Goal: Task Accomplishment & Management: Manage account settings

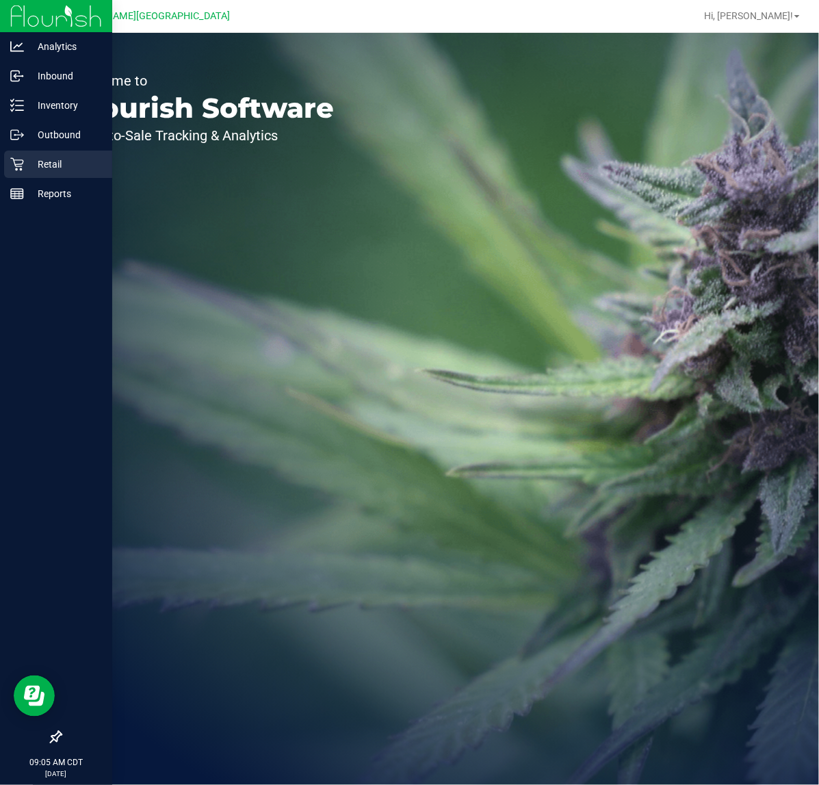
click at [28, 150] on div "Retail" at bounding box center [58, 163] width 108 height 27
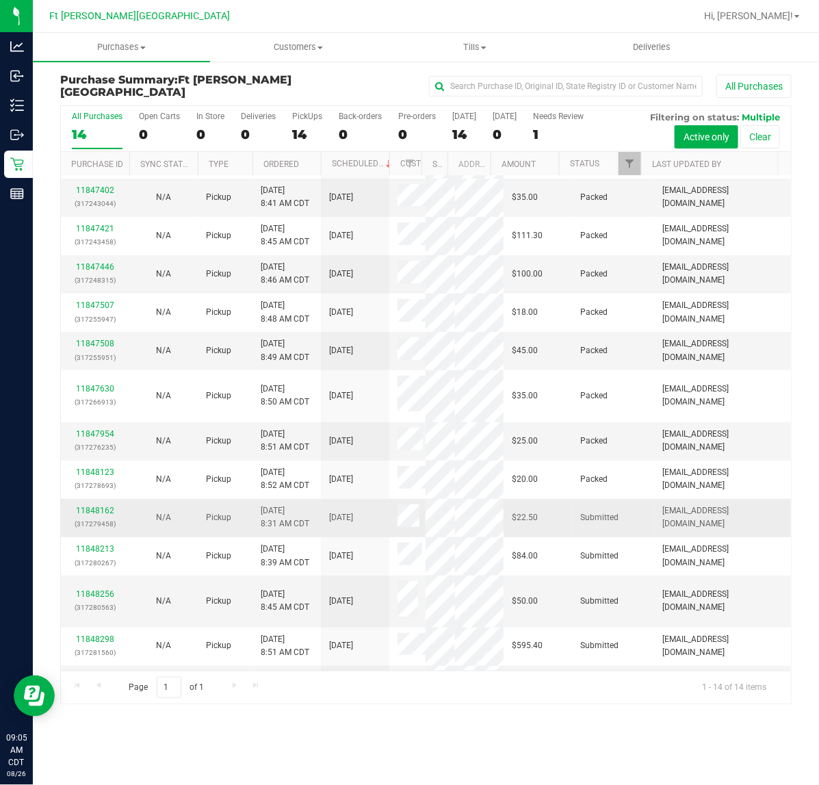
scroll to position [77, 0]
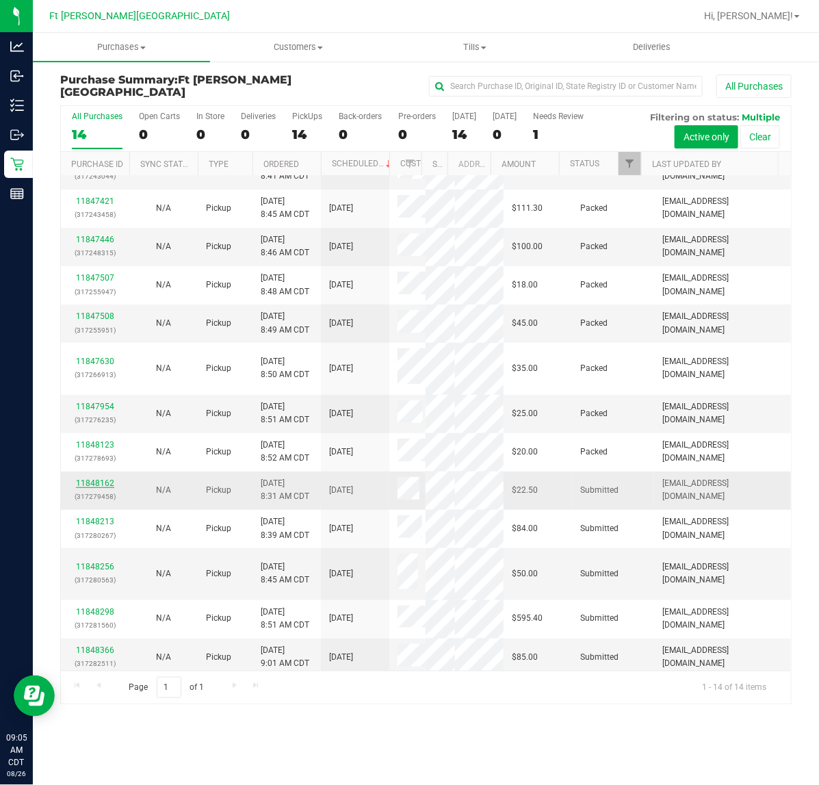
click at [105, 479] on link "11848162" at bounding box center [95, 483] width 38 height 10
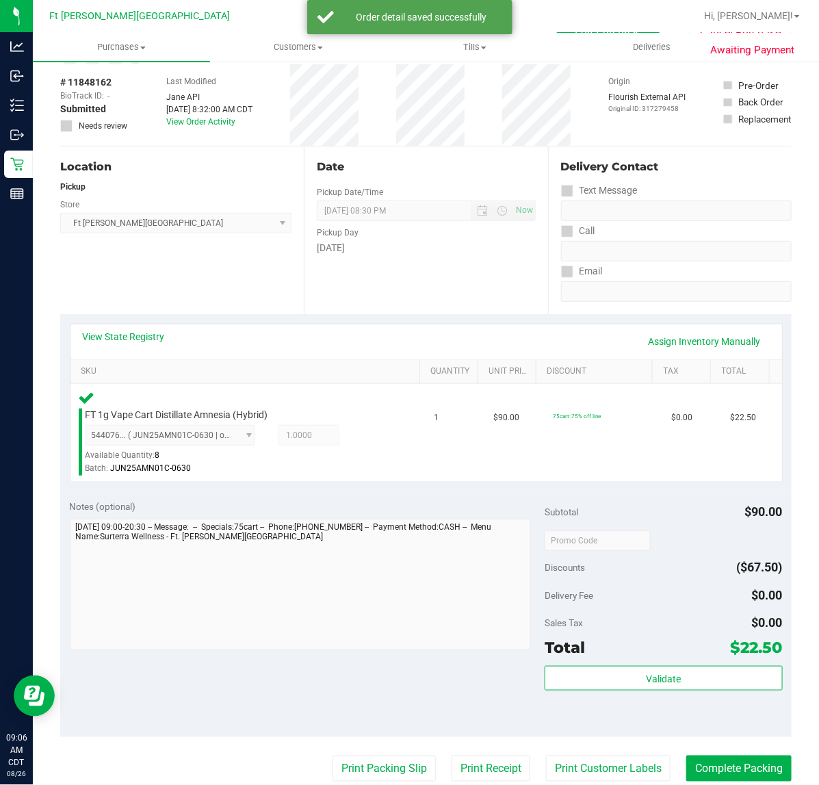
scroll to position [86, 0]
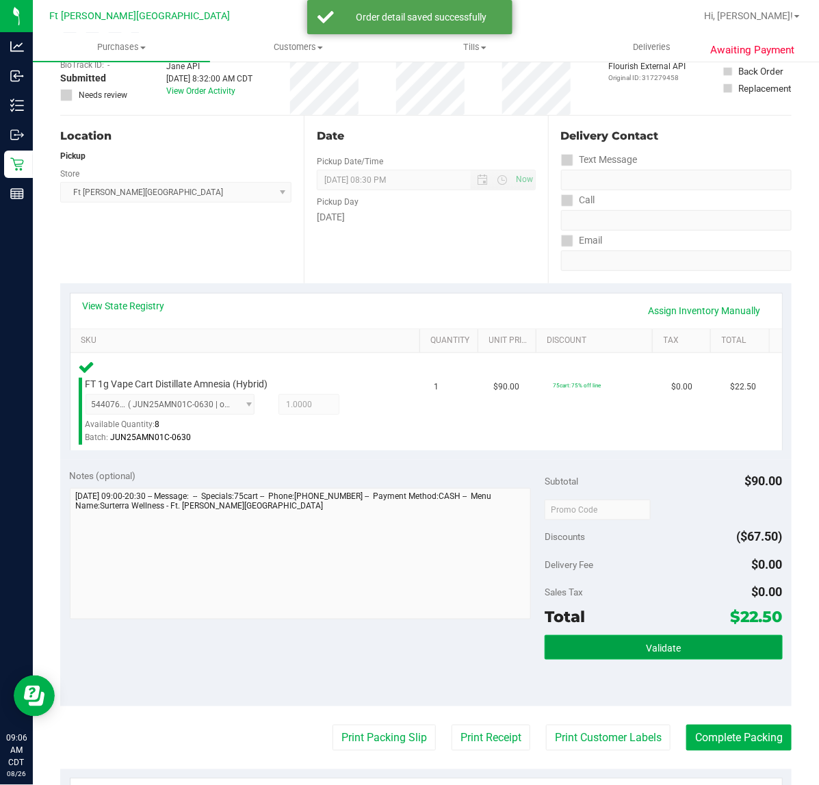
click at [695, 638] on button "Validate" at bounding box center [663, 647] width 237 height 25
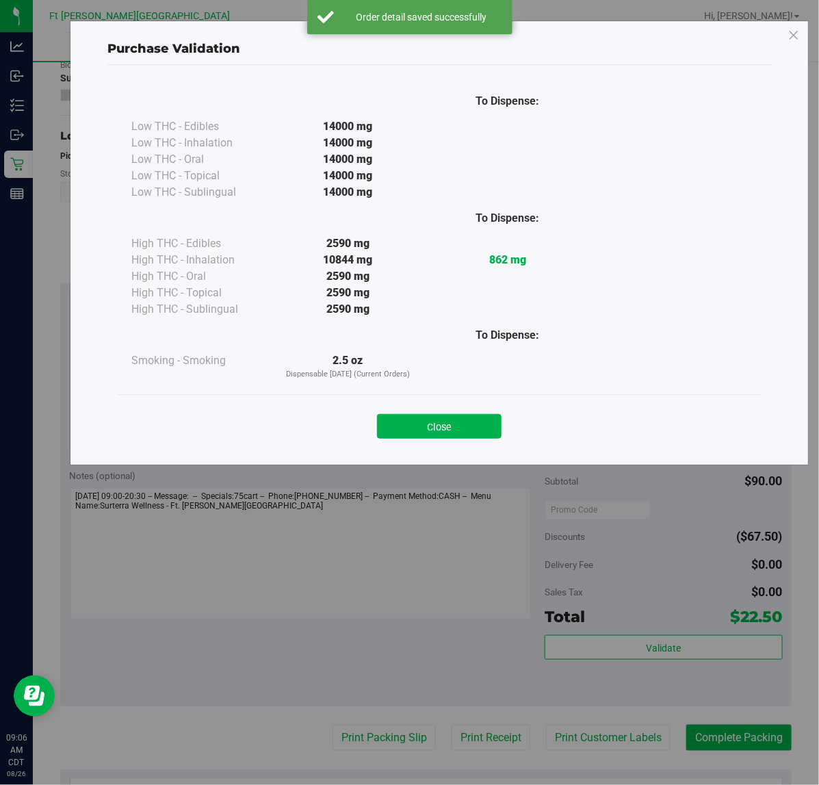
click at [404, 446] on div "Close" at bounding box center [439, 421] width 643 height 55
drag, startPoint x: 404, startPoint y: 422, endPoint x: 398, endPoint y: 531, distance: 108.9
click at [404, 424] on button "Close" at bounding box center [439, 426] width 125 height 25
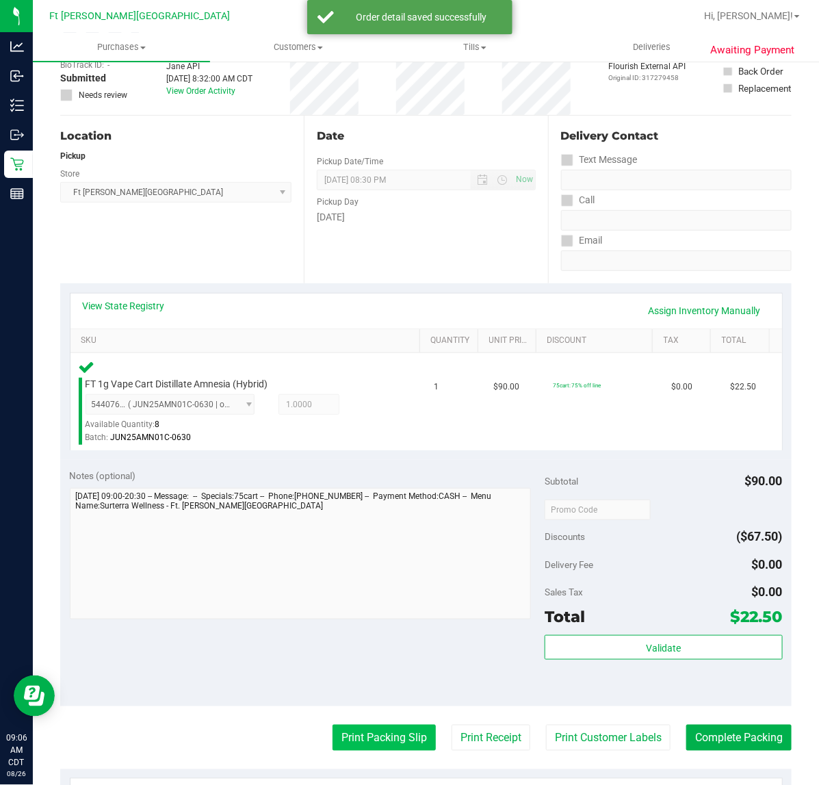
click at [378, 742] on button "Print Packing Slip" at bounding box center [383, 737] width 103 height 26
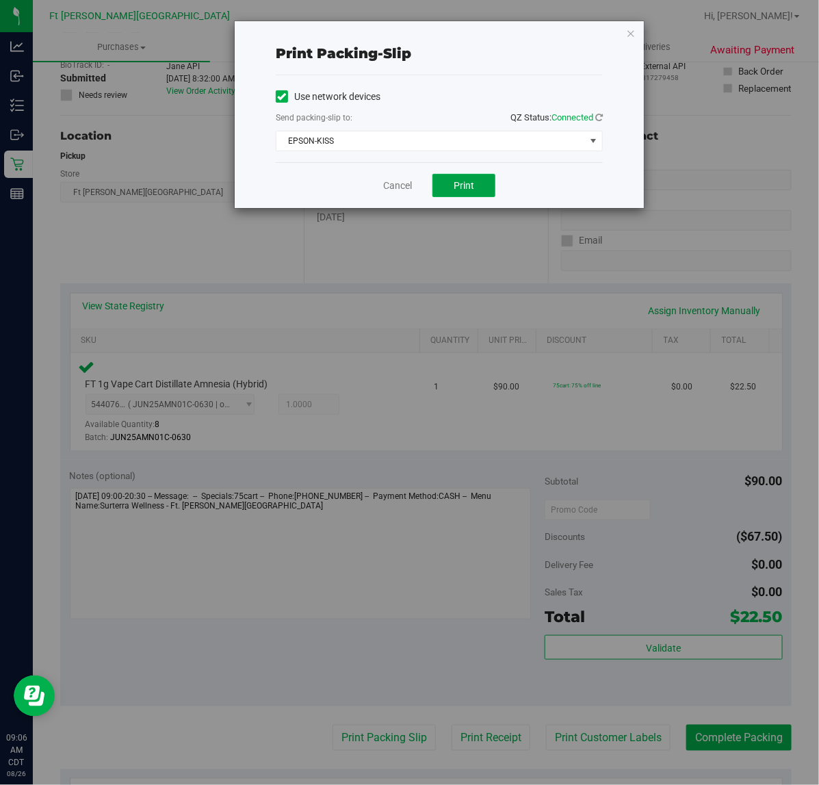
drag, startPoint x: 449, startPoint y: 192, endPoint x: 385, endPoint y: 111, distance: 103.2
click at [385, 111] on div "Print packing-slip Use network devices Send packing-slip to: QZ Status: Connect…" at bounding box center [439, 114] width 409 height 187
click at [368, 155] on div "Use network devices Send packing-slip to: QZ Status: Connected EPSON-KISS Choos…" at bounding box center [439, 118] width 327 height 87
click at [368, 140] on span "EPSON-KISS" at bounding box center [430, 140] width 309 height 19
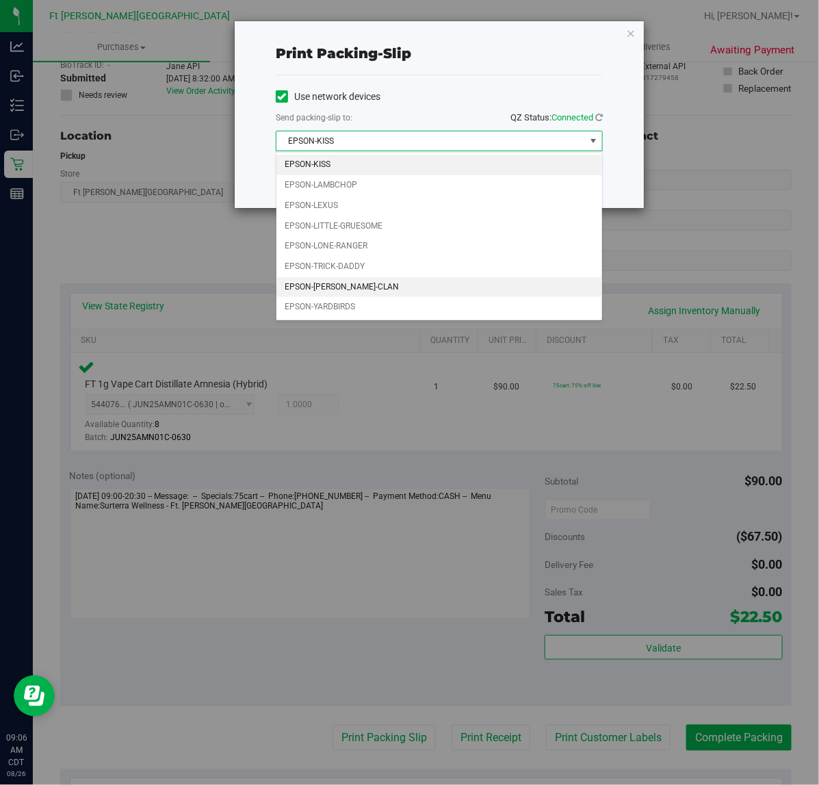
click at [352, 288] on li "EPSON-[PERSON_NAME]-CLAN" at bounding box center [439, 287] width 326 height 21
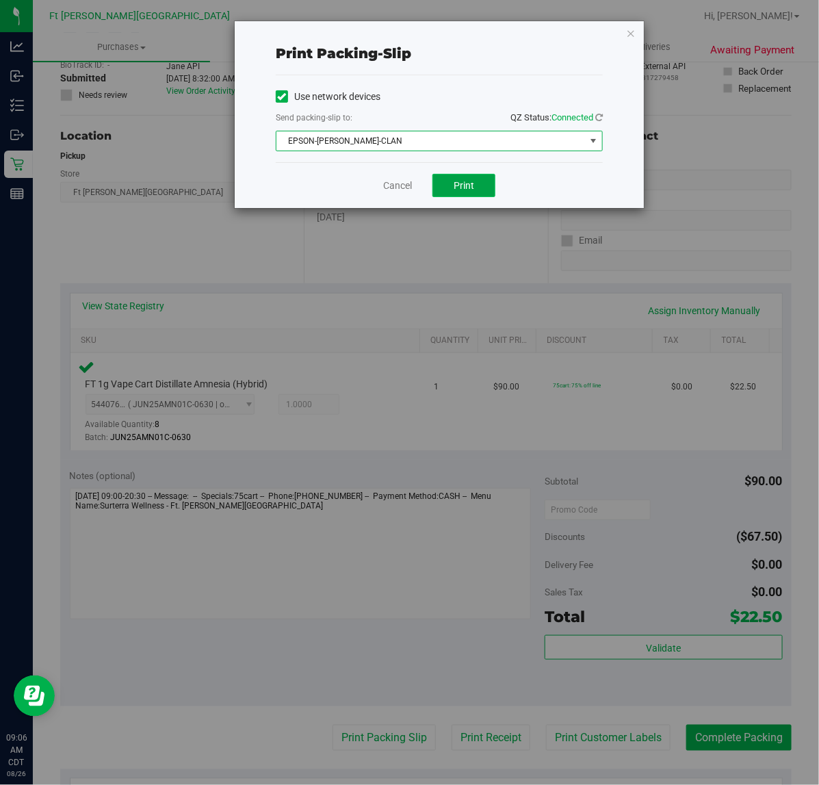
click at [463, 175] on button "Print" at bounding box center [463, 185] width 63 height 23
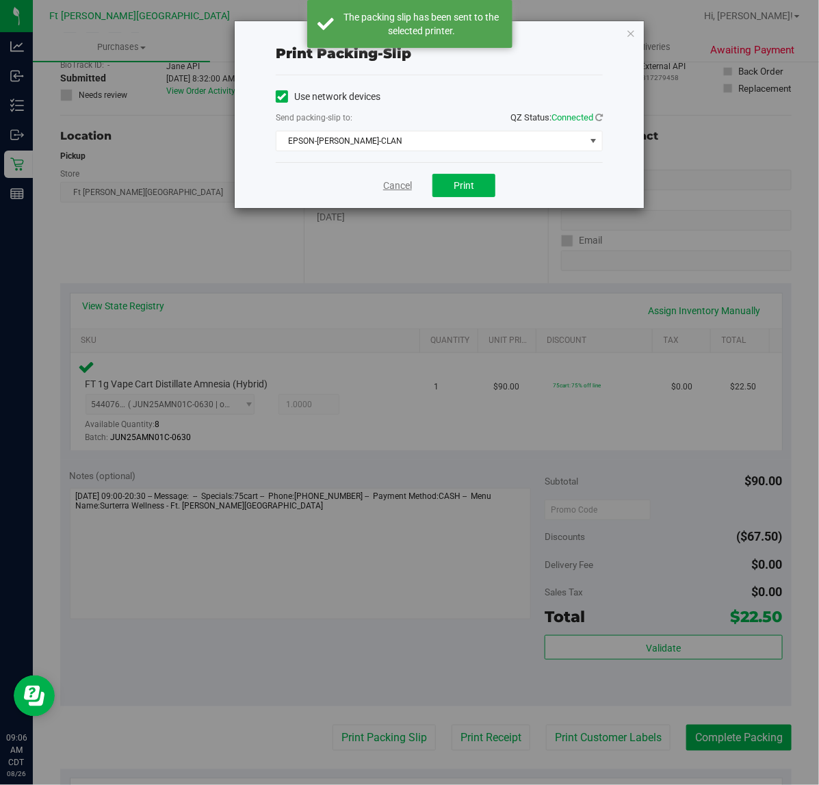
click at [392, 187] on link "Cancel" at bounding box center [397, 186] width 29 height 14
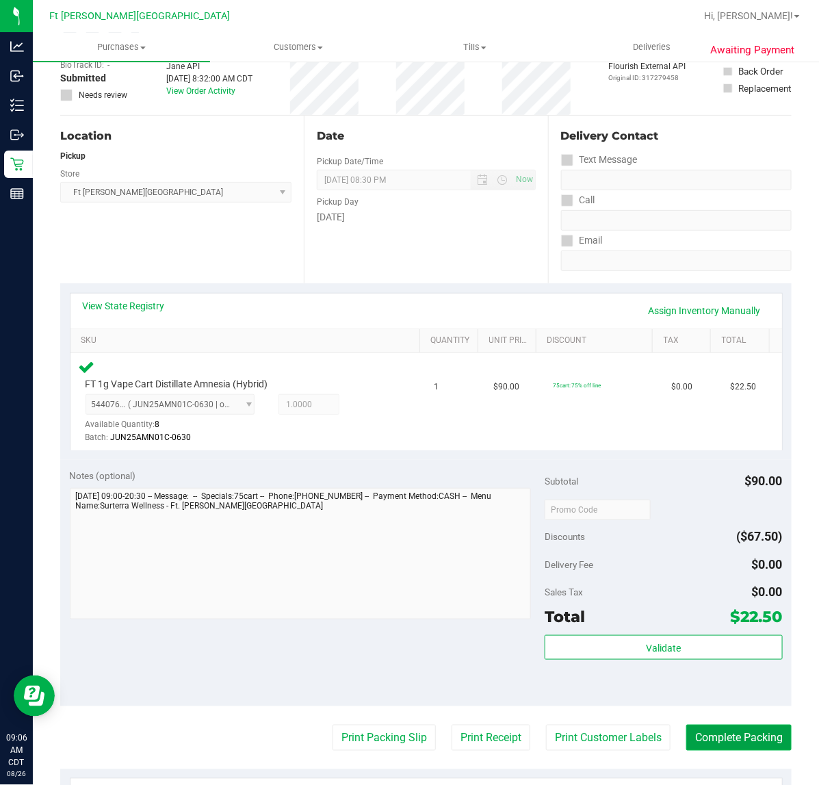
click at [718, 733] on button "Complete Packing" at bounding box center [738, 737] width 105 height 26
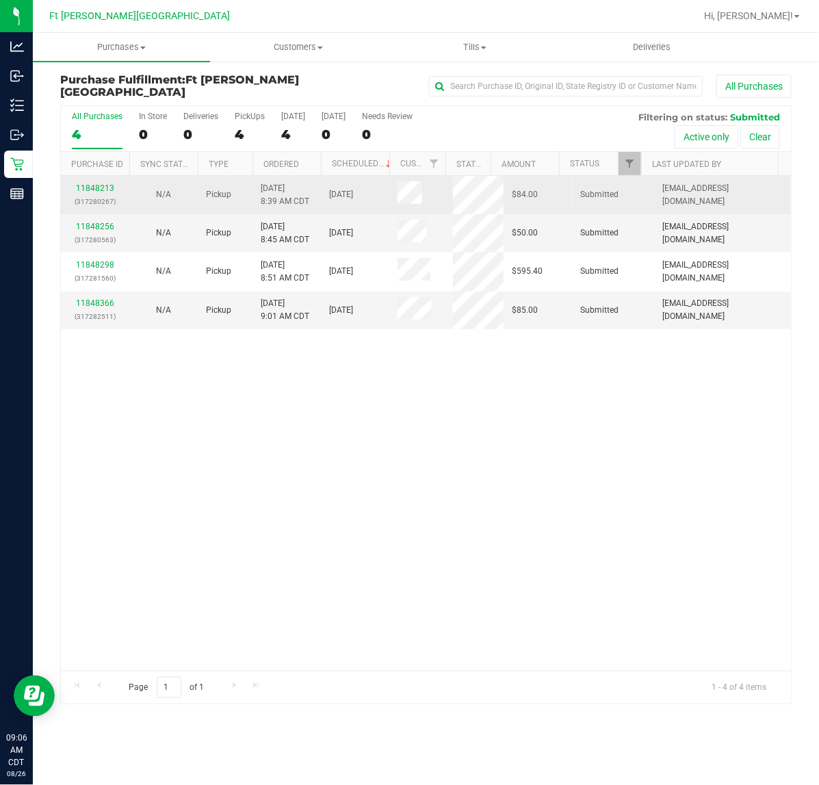
click at [96, 194] on div "11848213 (317280267)" at bounding box center [95, 195] width 52 height 26
click at [96, 187] on link "11848213" at bounding box center [95, 188] width 38 height 10
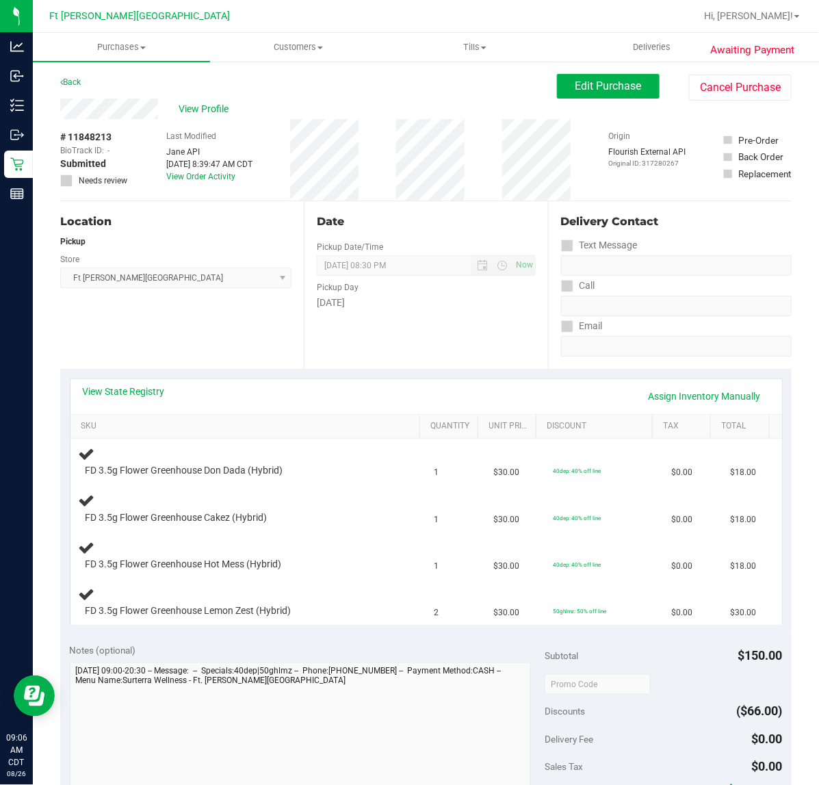
click at [131, 383] on div "View State Registry Assign Inventory Manually" at bounding box center [425, 396] width 711 height 35
click at [130, 392] on link "View State Registry" at bounding box center [124, 391] width 82 height 14
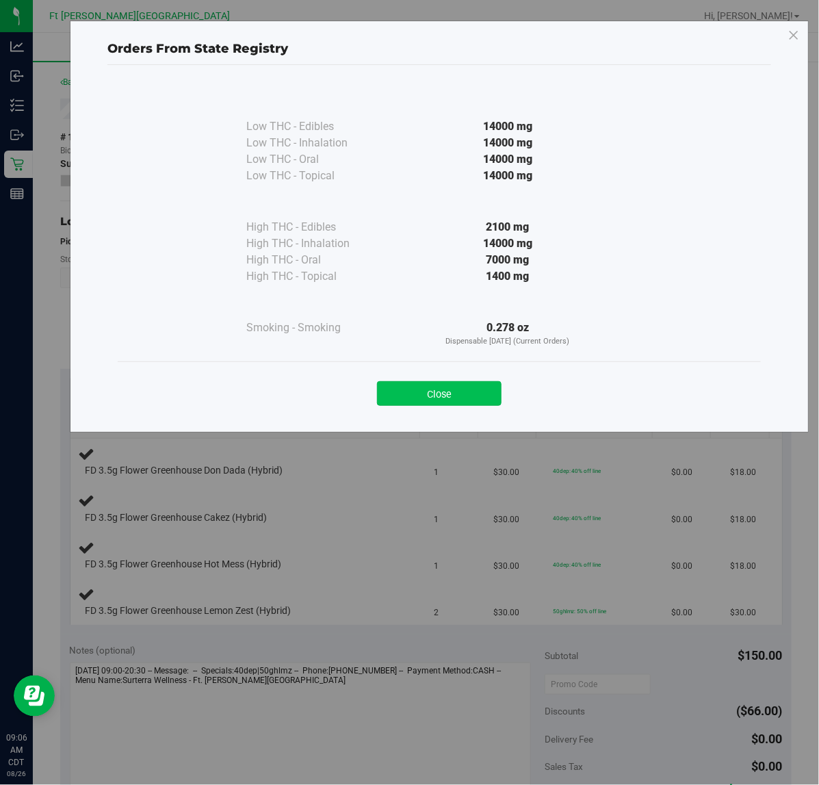
click at [430, 387] on button "Close" at bounding box center [439, 393] width 125 height 25
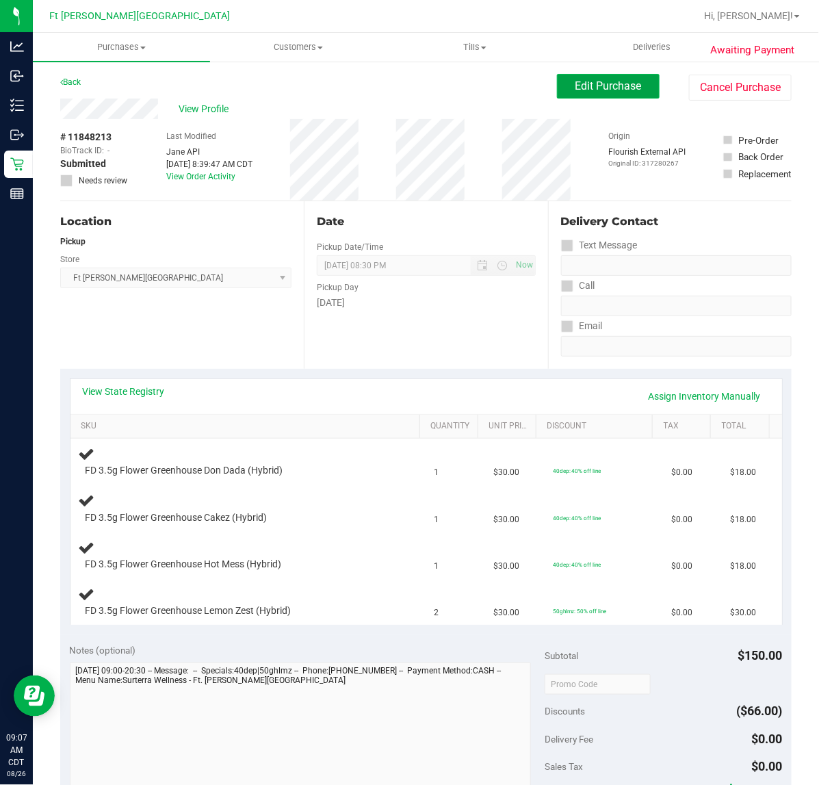
click at [575, 84] on span "Edit Purchase" at bounding box center [608, 85] width 66 height 13
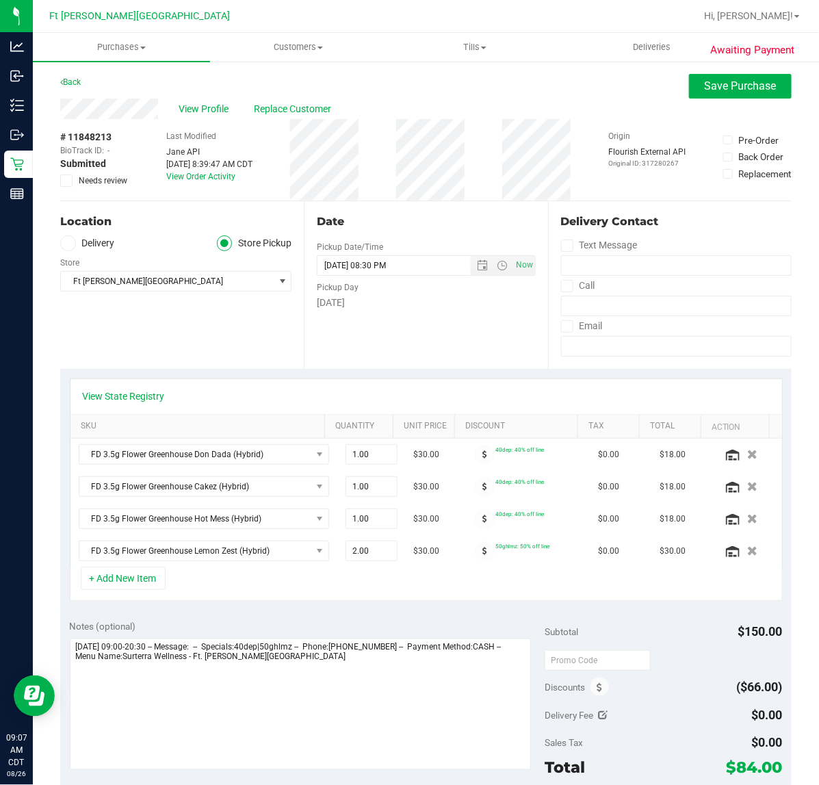
click at [70, 181] on icon at bounding box center [66, 181] width 9 height 0
click at [0, 0] on input "Needs review" at bounding box center [0, 0] width 0 height 0
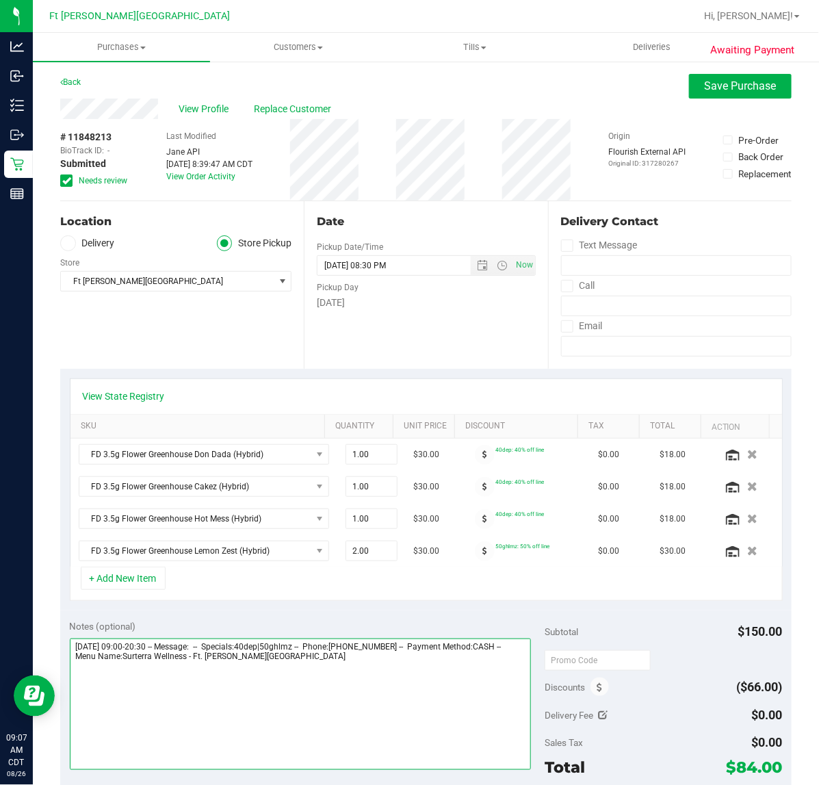
click at [335, 689] on textarea at bounding box center [301, 703] width 462 height 131
type textarea "[DATE] 09:00-20:30 -- Message: -- Specials:40dep|50ghlmz -- Phone:[PHONE_NUMBER…"
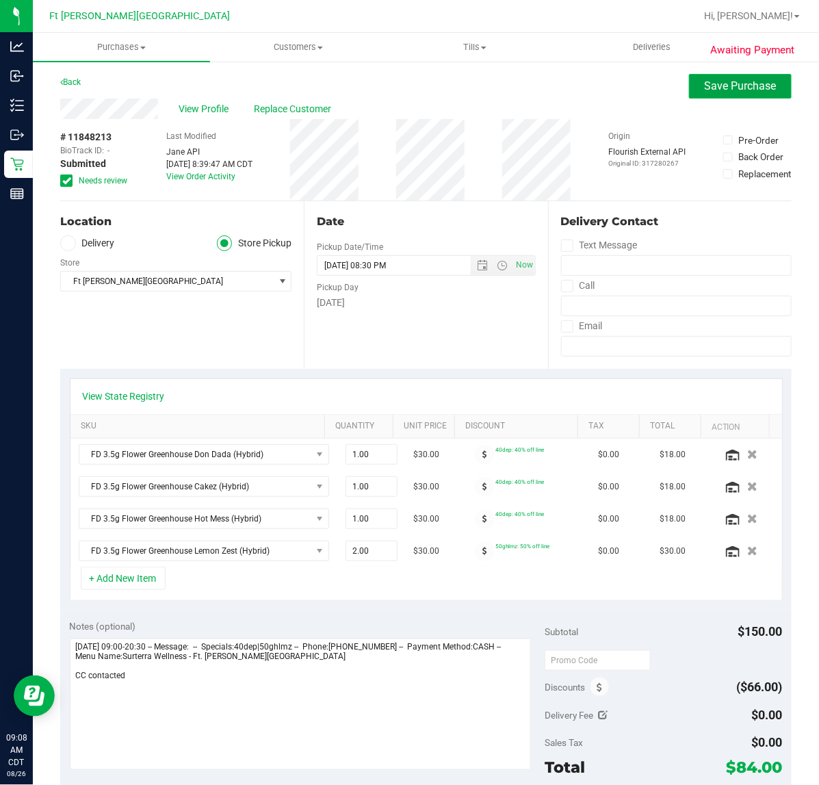
click at [705, 87] on span "Save Purchase" at bounding box center [741, 85] width 72 height 13
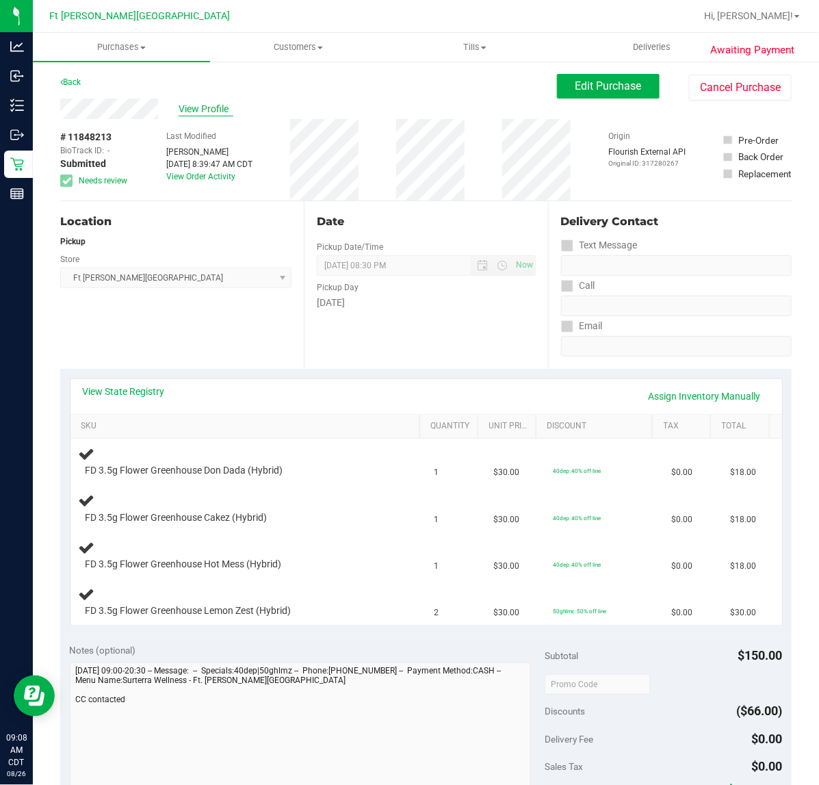
click at [189, 110] on span "View Profile" at bounding box center [206, 109] width 55 height 14
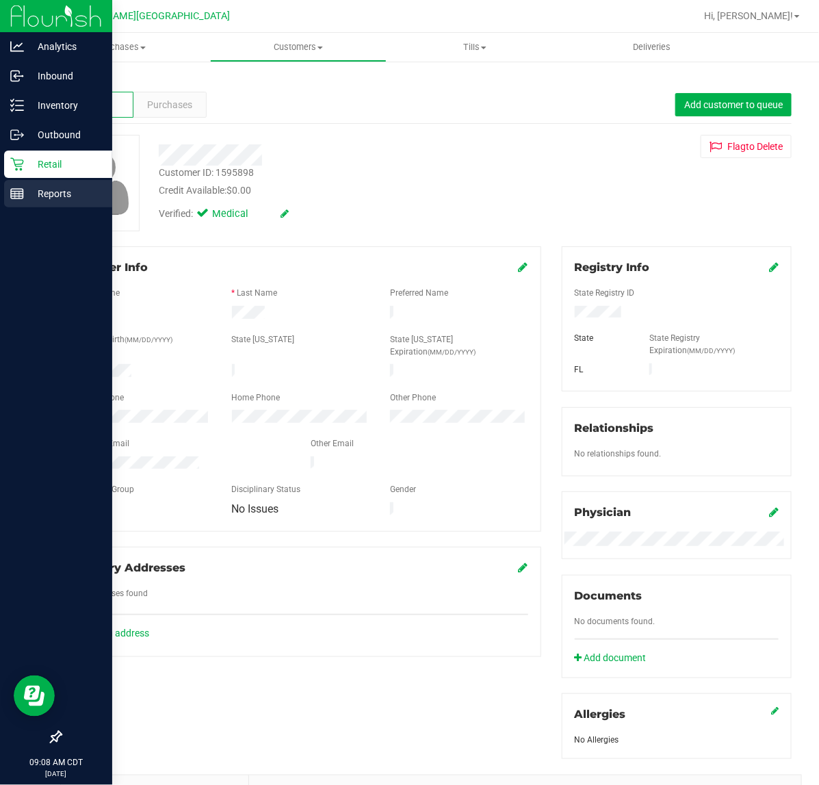
click at [1, 180] on link "Reports" at bounding box center [56, 194] width 112 height 29
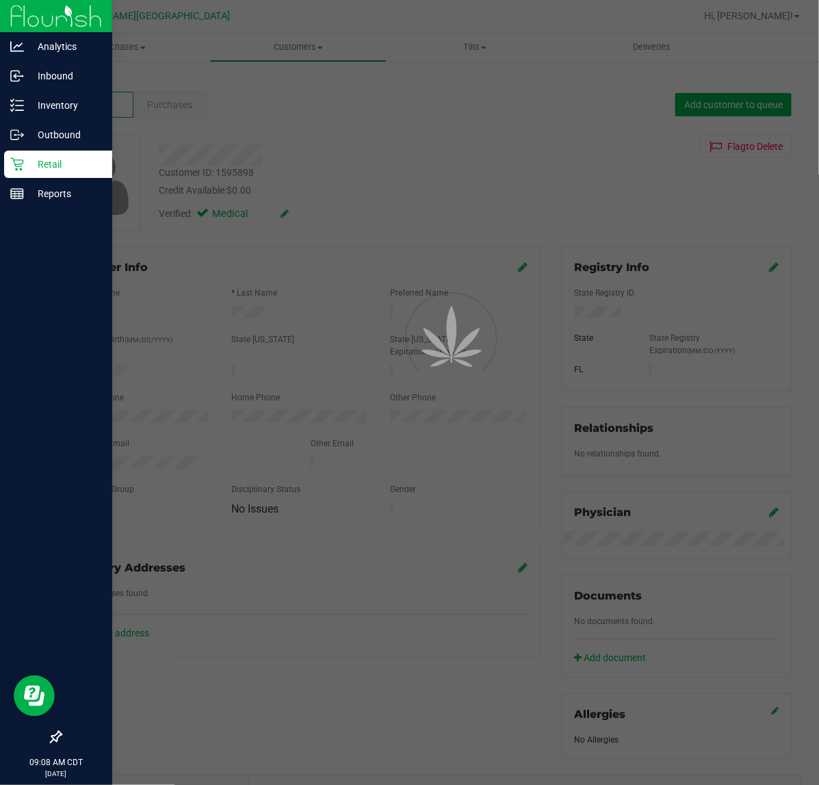
click at [18, 163] on icon at bounding box center [17, 164] width 14 height 14
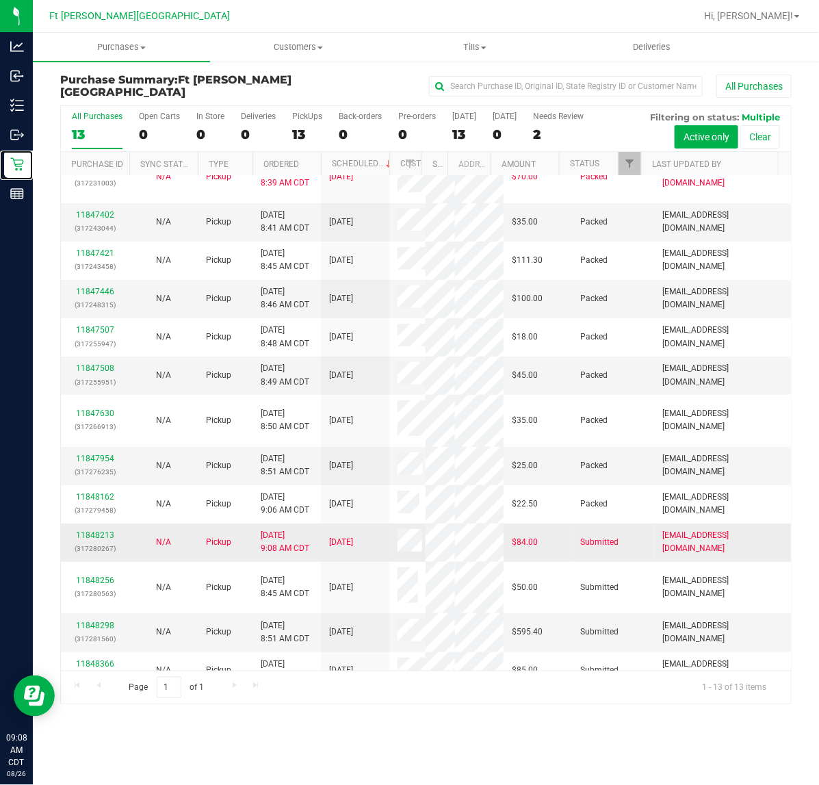
scroll to position [38, 0]
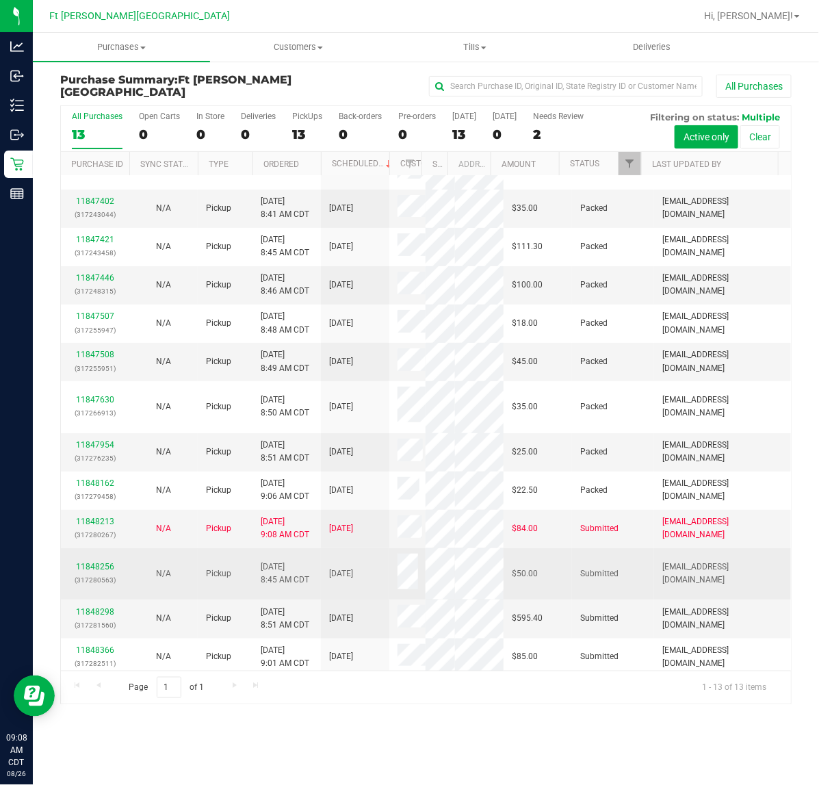
click at [114, 562] on div "11848256 (317280563)" at bounding box center [95, 573] width 52 height 26
click at [107, 564] on link "11848256" at bounding box center [95, 567] width 38 height 10
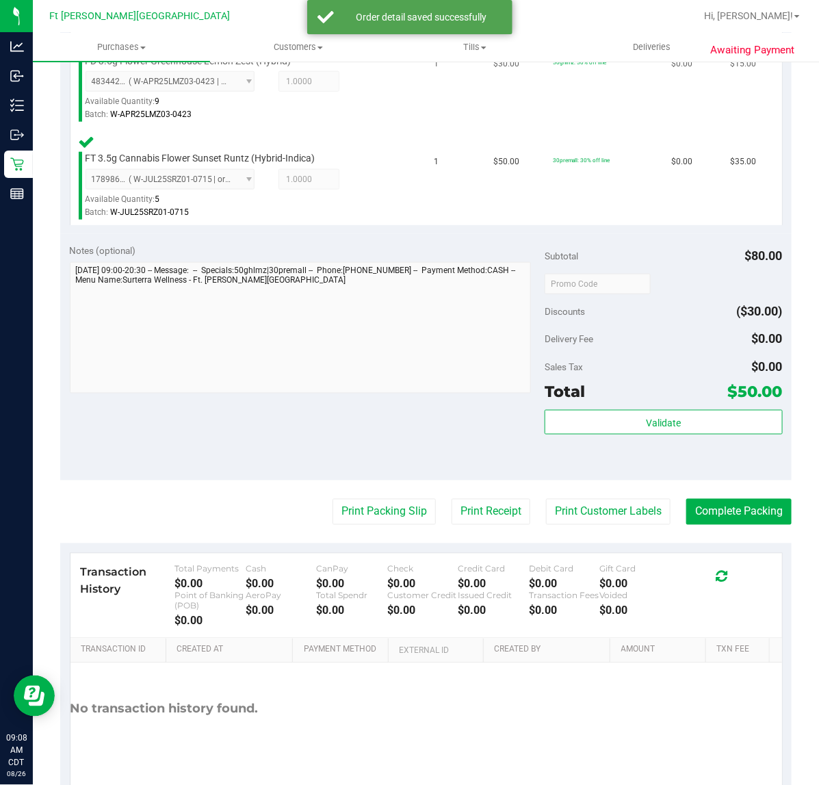
scroll to position [457, 0]
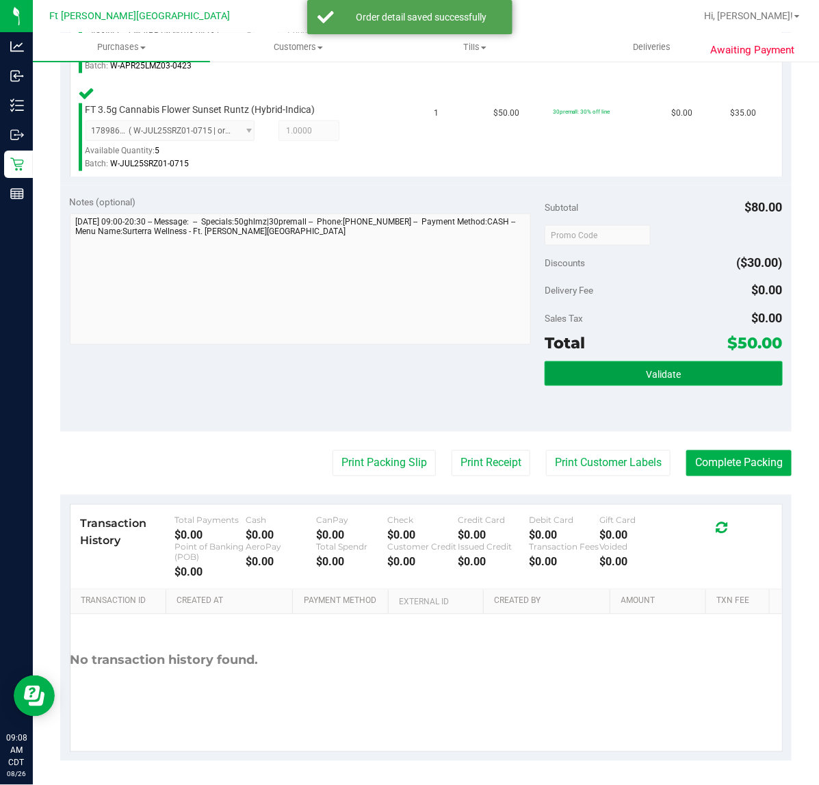
click at [611, 374] on button "Validate" at bounding box center [663, 373] width 237 height 25
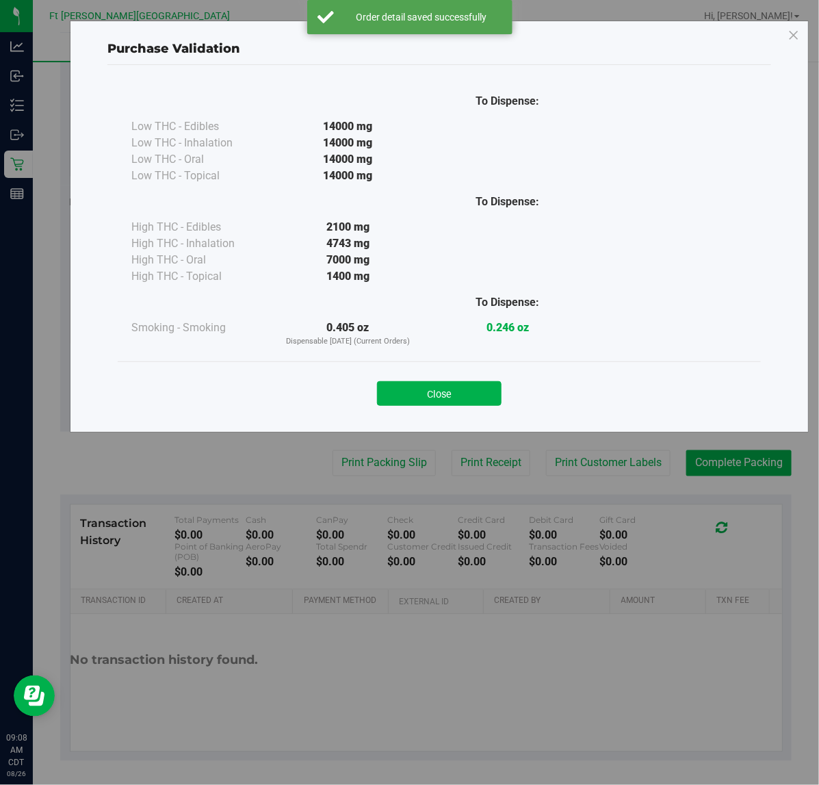
click at [450, 374] on div "Close" at bounding box center [439, 389] width 623 height 34
click at [450, 383] on button "Close" at bounding box center [439, 393] width 125 height 25
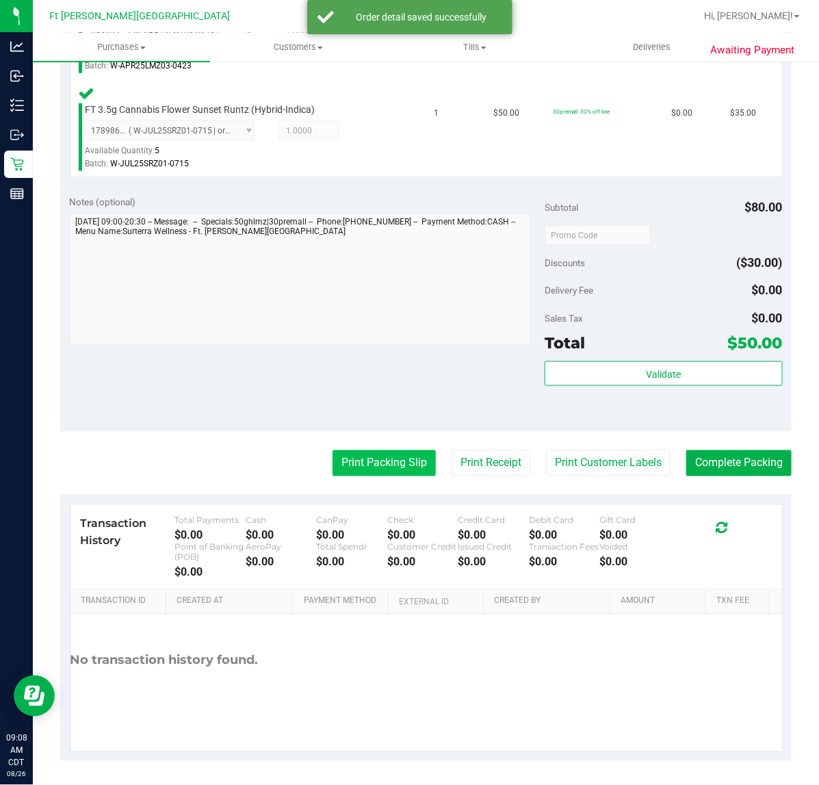
click at [394, 450] on button "Print Packing Slip" at bounding box center [383, 463] width 103 height 26
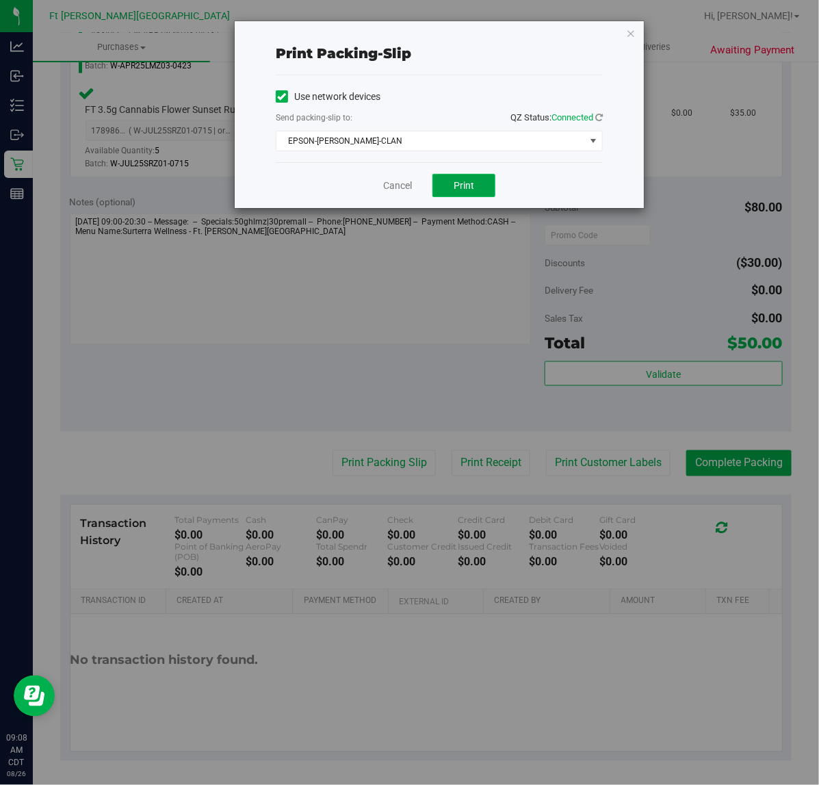
click at [447, 185] on button "Print" at bounding box center [463, 185] width 63 height 23
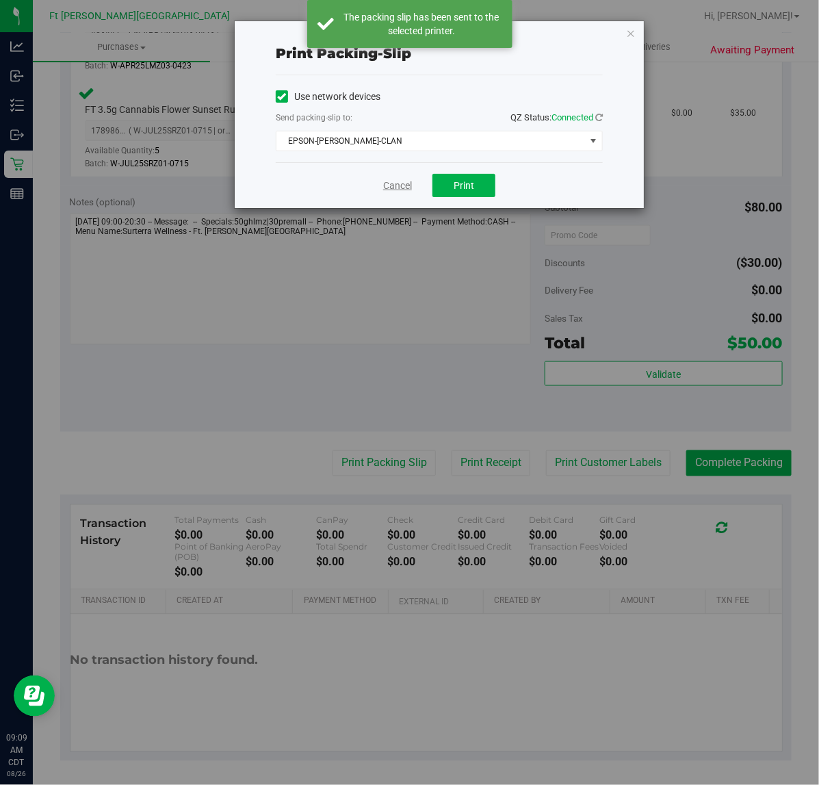
click at [393, 183] on link "Cancel" at bounding box center [397, 186] width 29 height 14
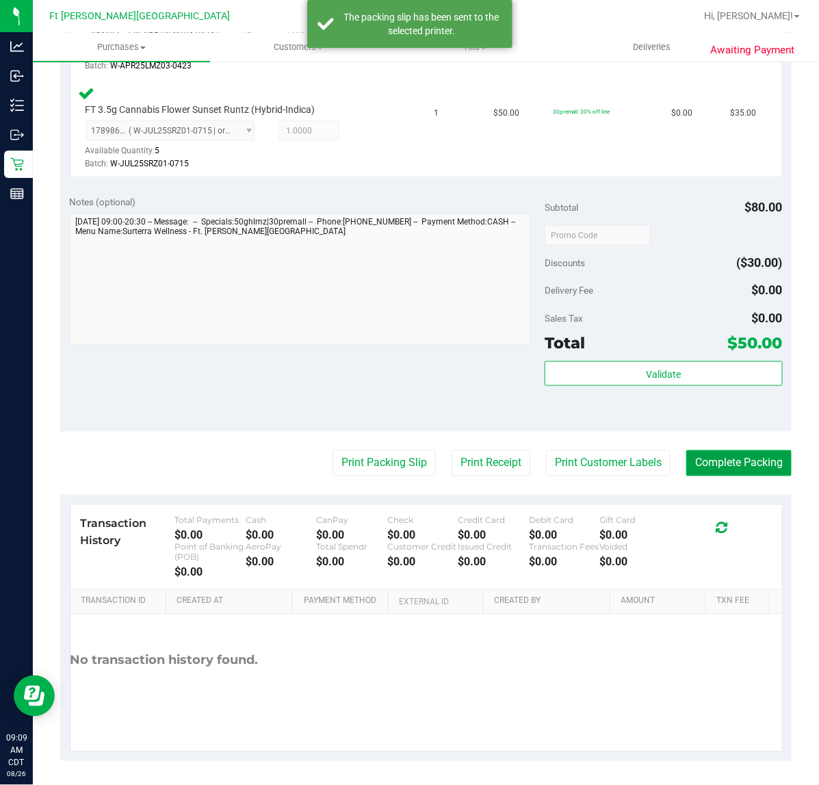
click at [716, 467] on button "Complete Packing" at bounding box center [738, 463] width 105 height 26
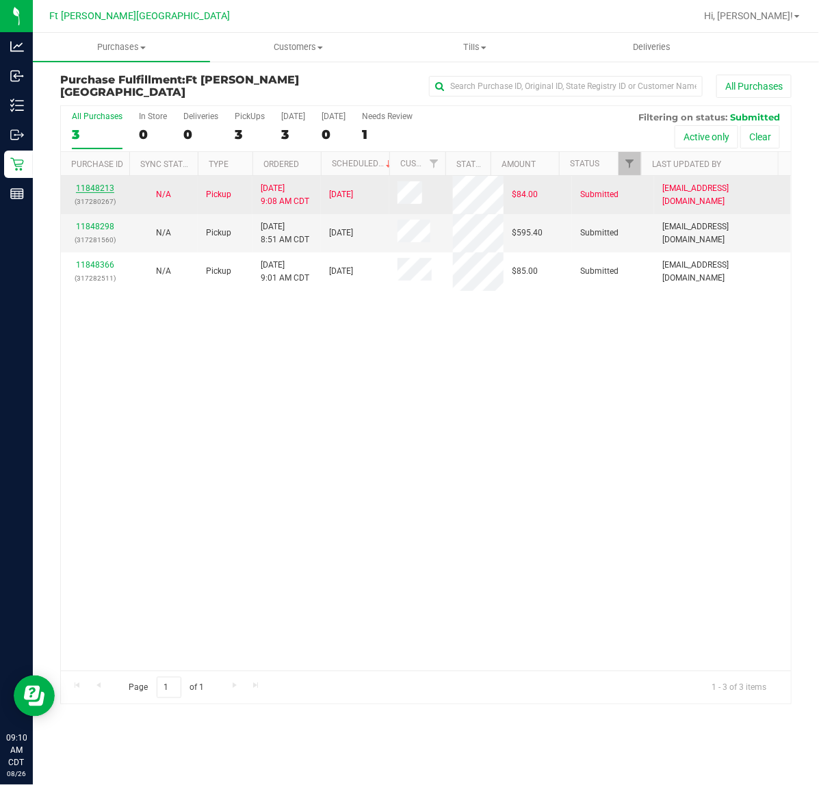
click at [96, 187] on link "11848213" at bounding box center [95, 188] width 38 height 10
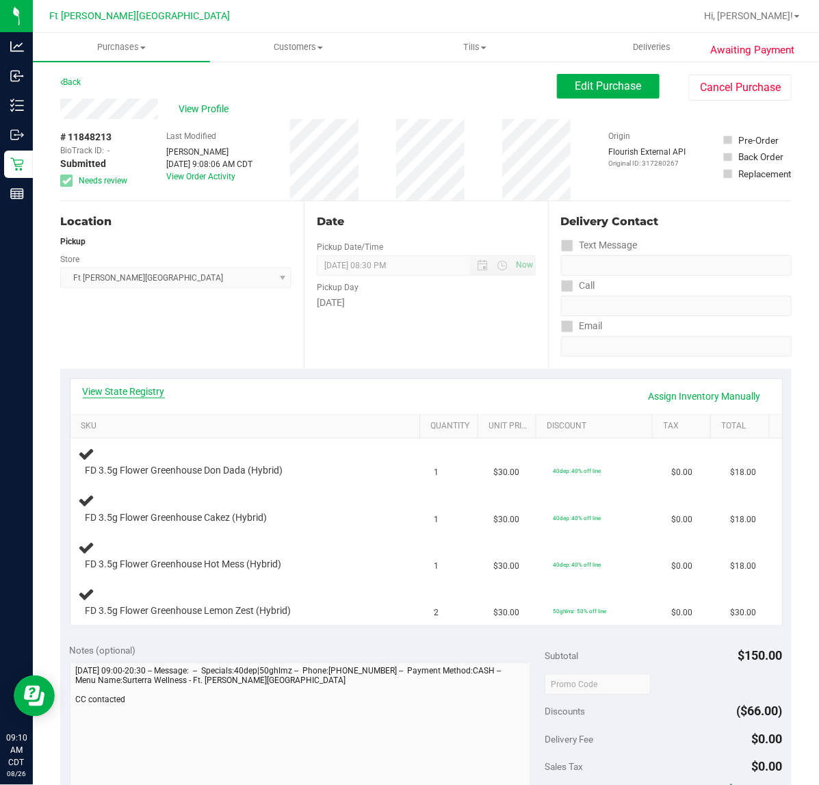
click at [152, 395] on link "View State Registry" at bounding box center [124, 391] width 82 height 14
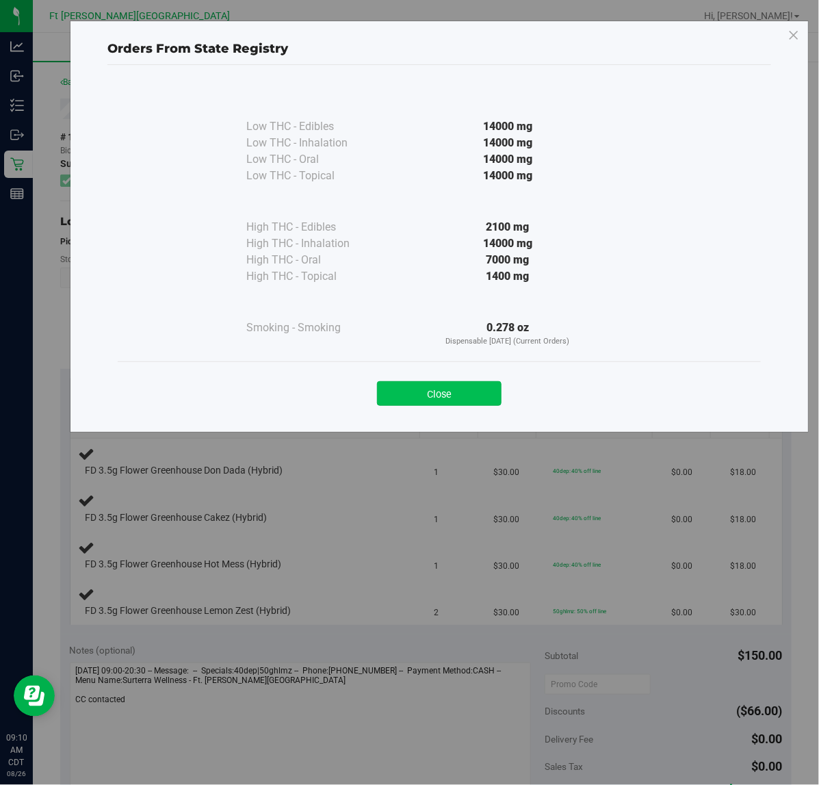
click at [432, 392] on button "Close" at bounding box center [439, 393] width 125 height 25
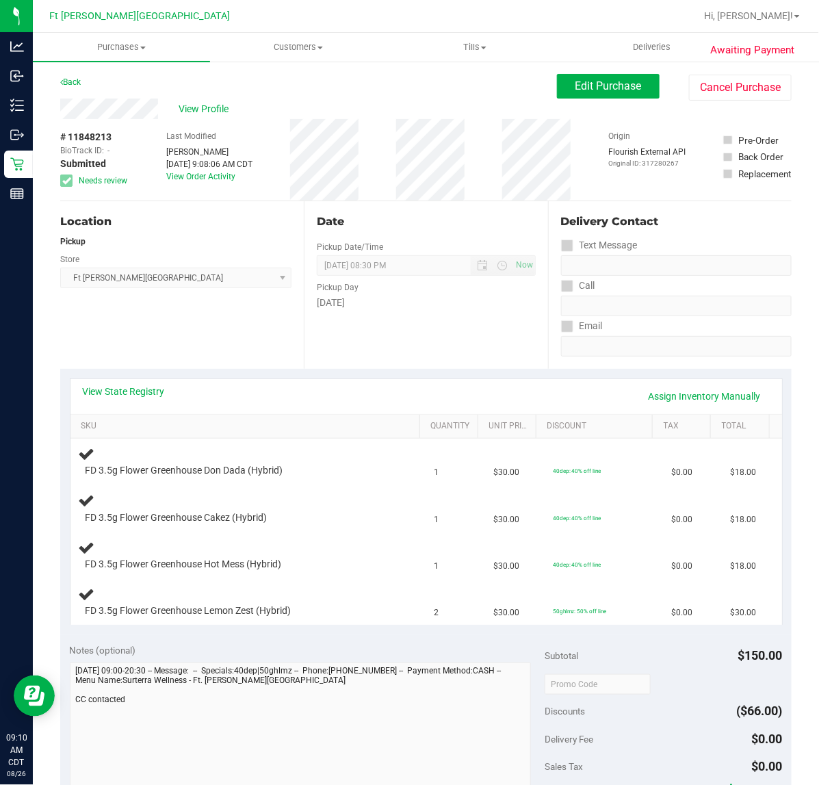
click at [103, 402] on div "View State Registry Assign Inventory Manually" at bounding box center [426, 395] width 687 height 23
click at [103, 395] on link "View State Registry" at bounding box center [124, 391] width 82 height 14
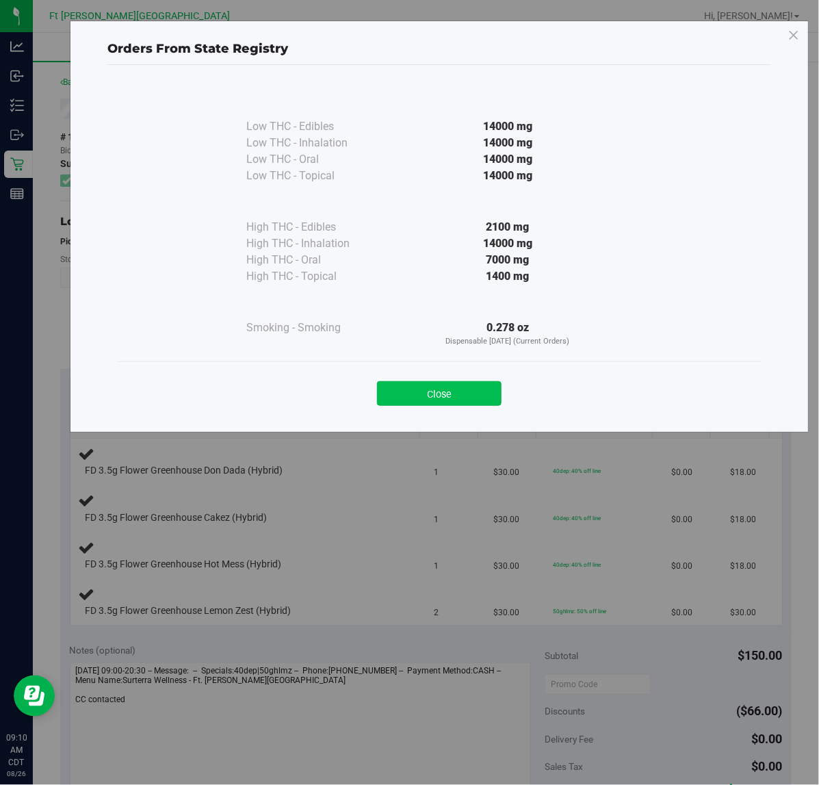
click at [421, 391] on button "Close" at bounding box center [439, 393] width 125 height 25
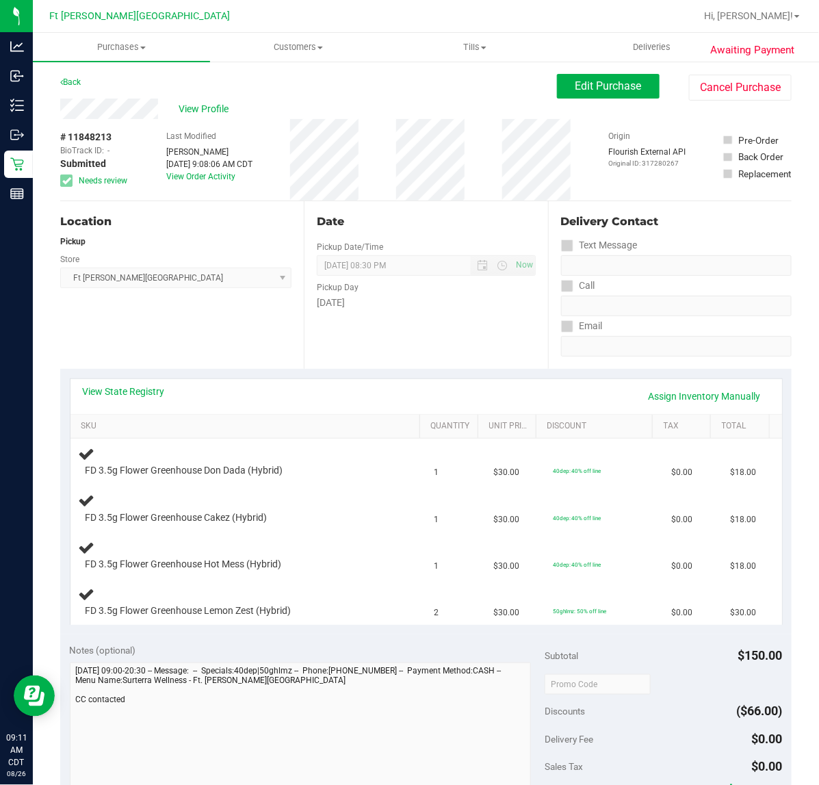
click at [388, 152] on div "# 11848213 BioTrack ID: - Submitted Needs review Last Modified [PERSON_NAME] [D…" at bounding box center [425, 159] width 731 height 81
click at [733, 82] on button "Cancel Purchase" at bounding box center [740, 88] width 103 height 26
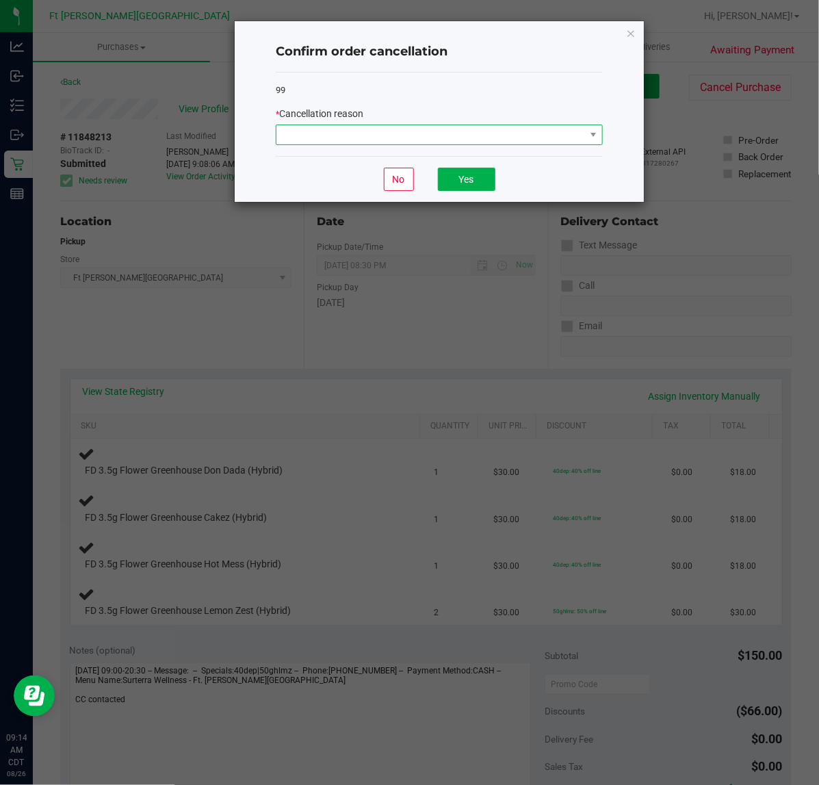
click at [432, 131] on span at bounding box center [430, 134] width 309 height 19
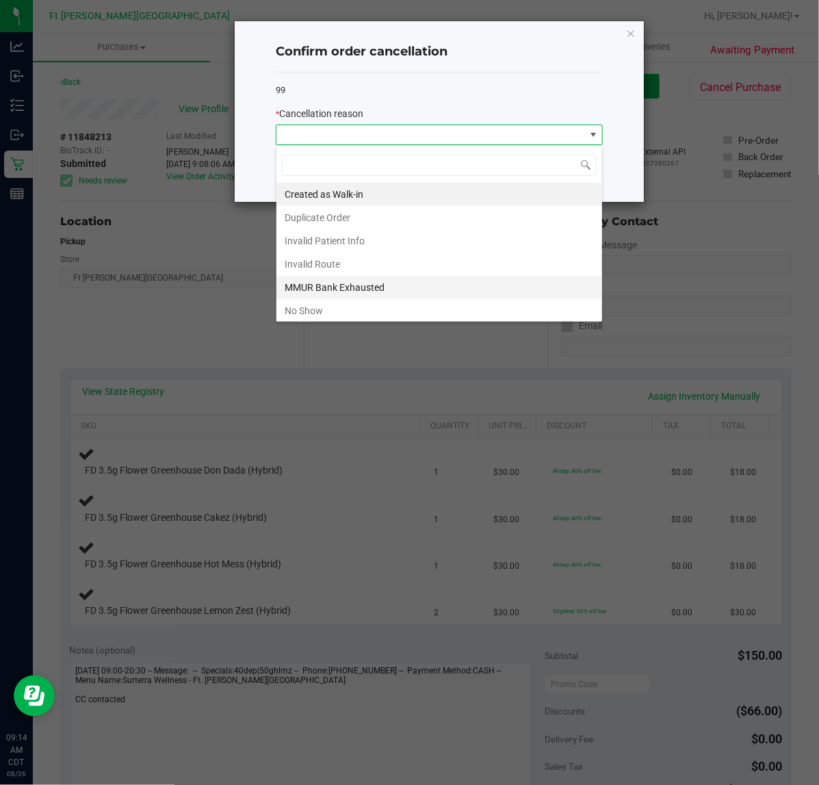
scroll to position [21, 326]
click at [346, 285] on li "MMUR Bank Exhausted" at bounding box center [439, 287] width 326 height 23
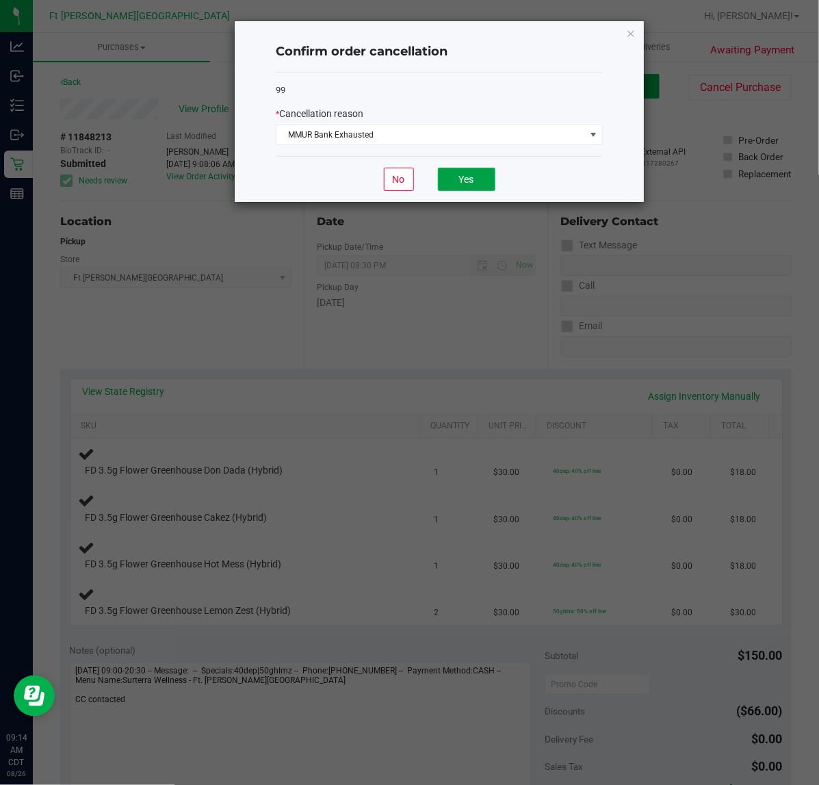
click at [449, 183] on button "Yes" at bounding box center [466, 179] width 57 height 23
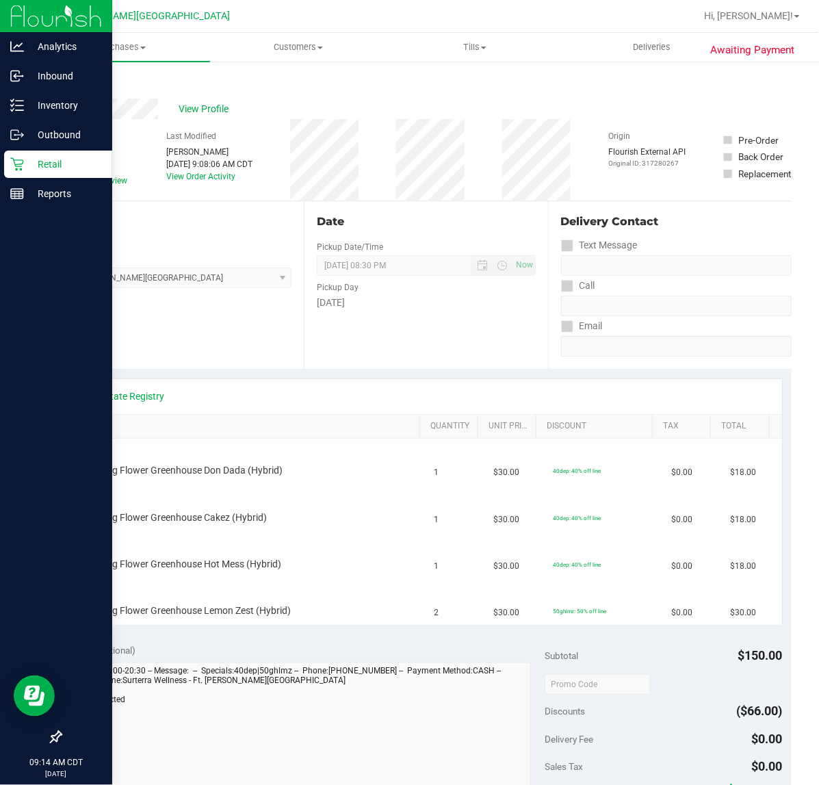
click at [27, 159] on p "Retail" at bounding box center [65, 164] width 82 height 16
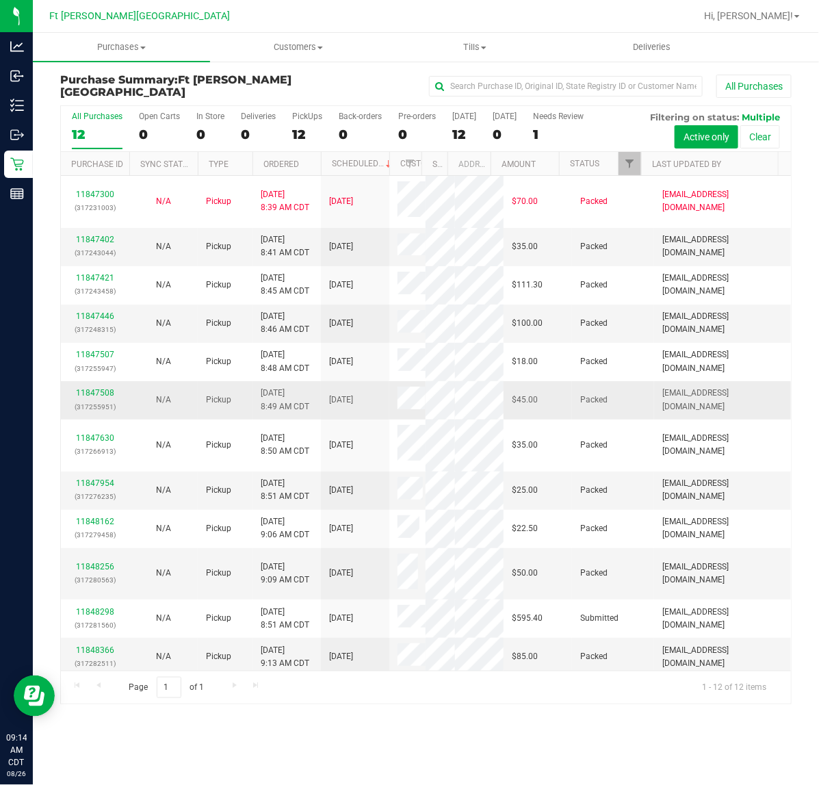
scroll to position [1, 0]
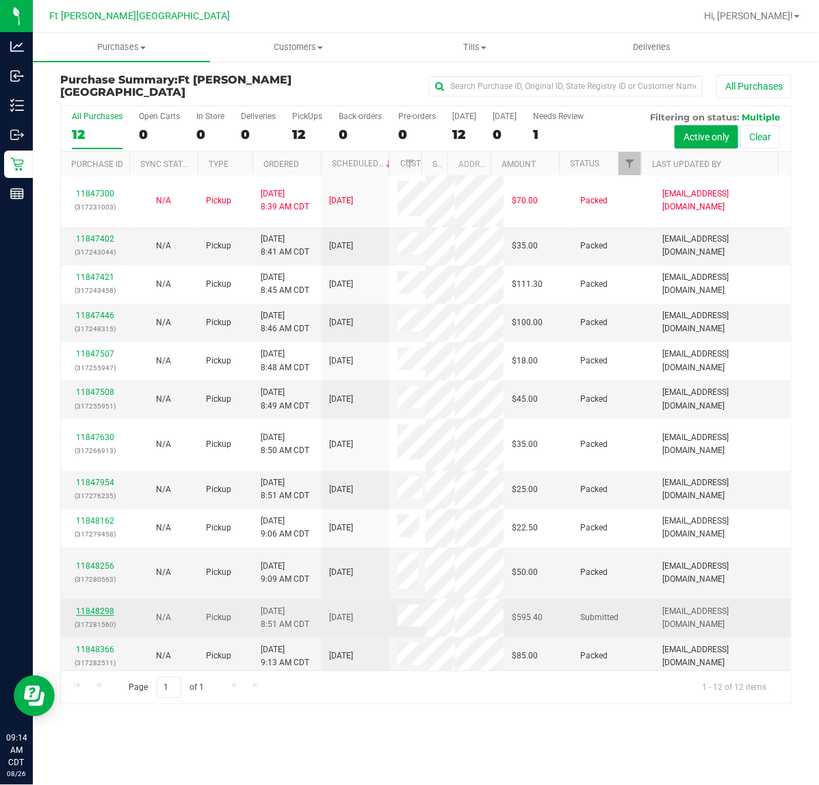
click at [98, 606] on link "11848298" at bounding box center [95, 611] width 38 height 10
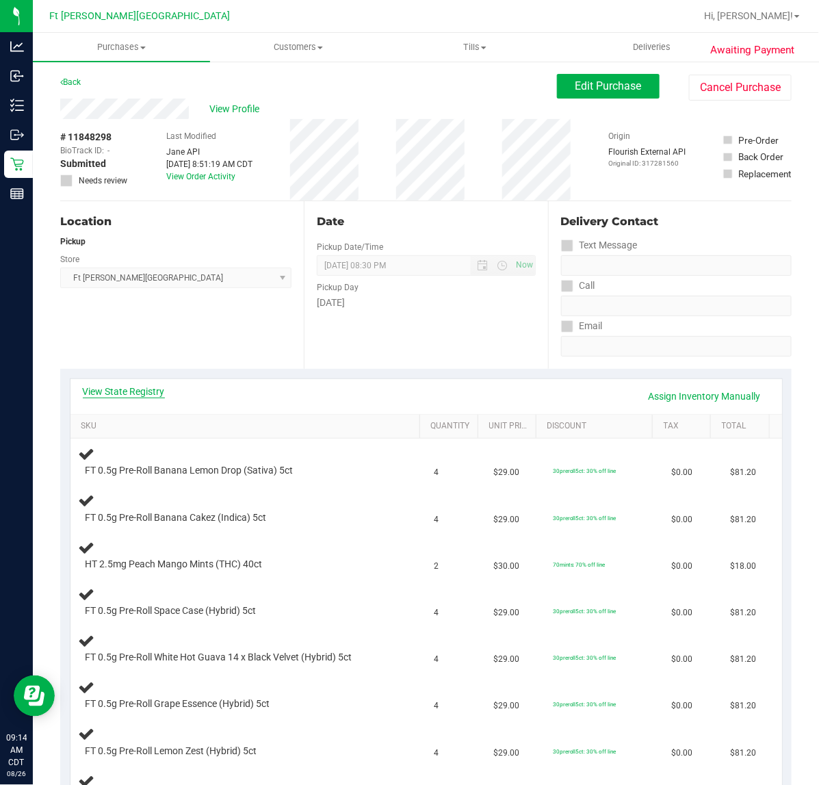
click at [149, 392] on link "View State Registry" at bounding box center [124, 391] width 82 height 14
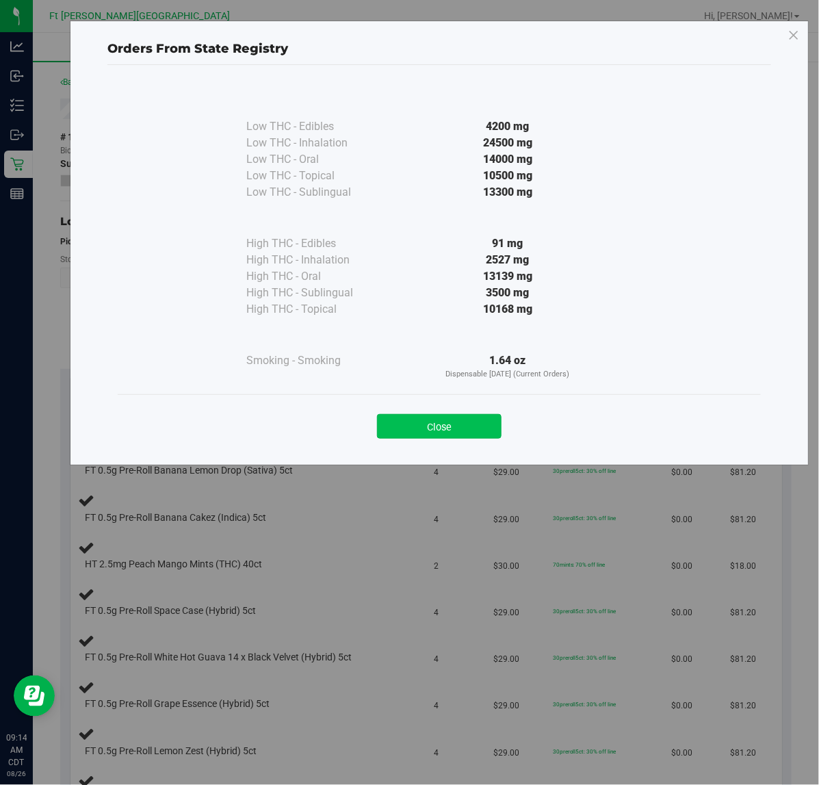
click at [422, 421] on button "Close" at bounding box center [439, 426] width 125 height 25
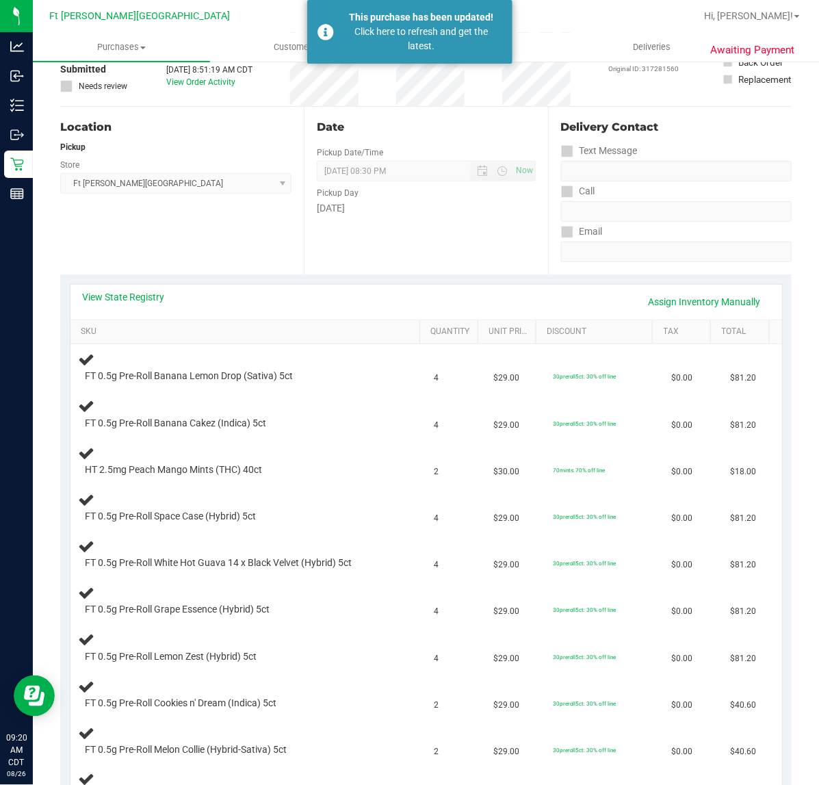
scroll to position [86, 0]
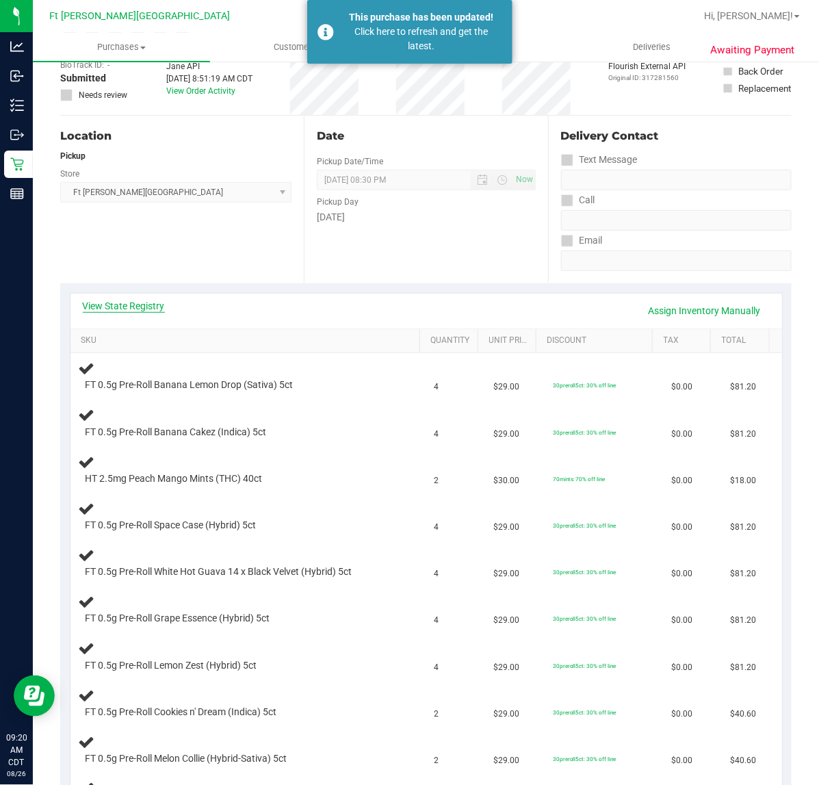
click at [98, 309] on link "View State Registry" at bounding box center [124, 306] width 82 height 14
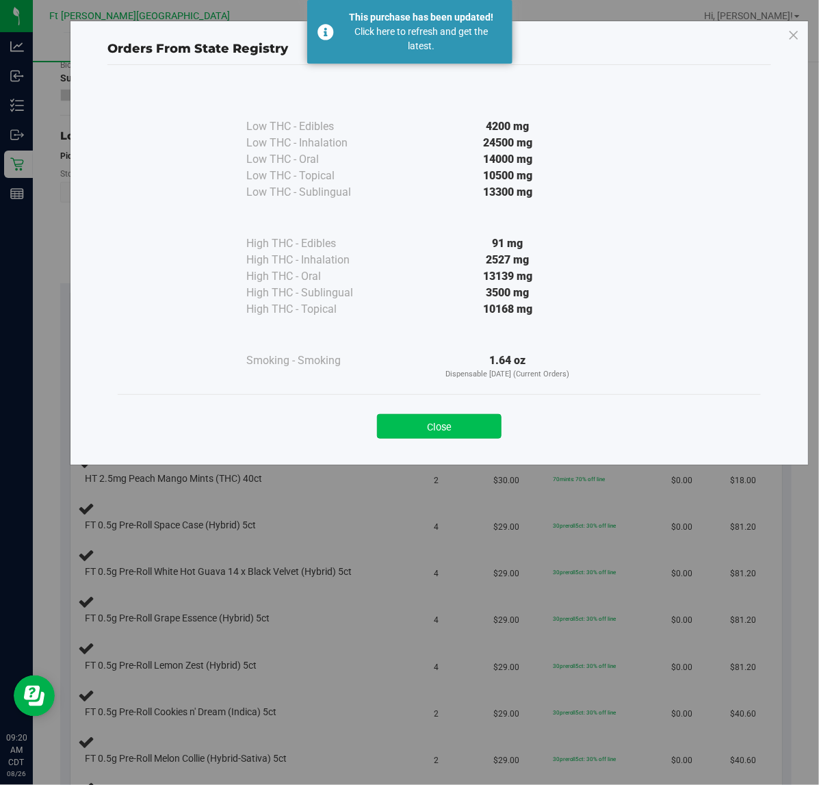
click at [438, 428] on button "Close" at bounding box center [439, 426] width 125 height 25
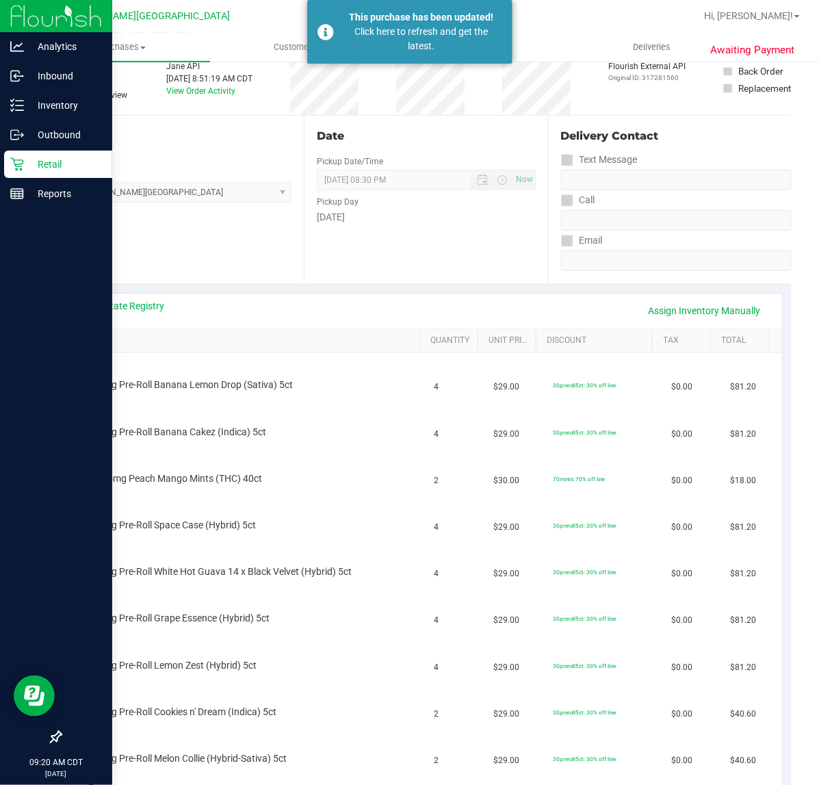
click at [27, 163] on p "Retail" at bounding box center [65, 164] width 82 height 16
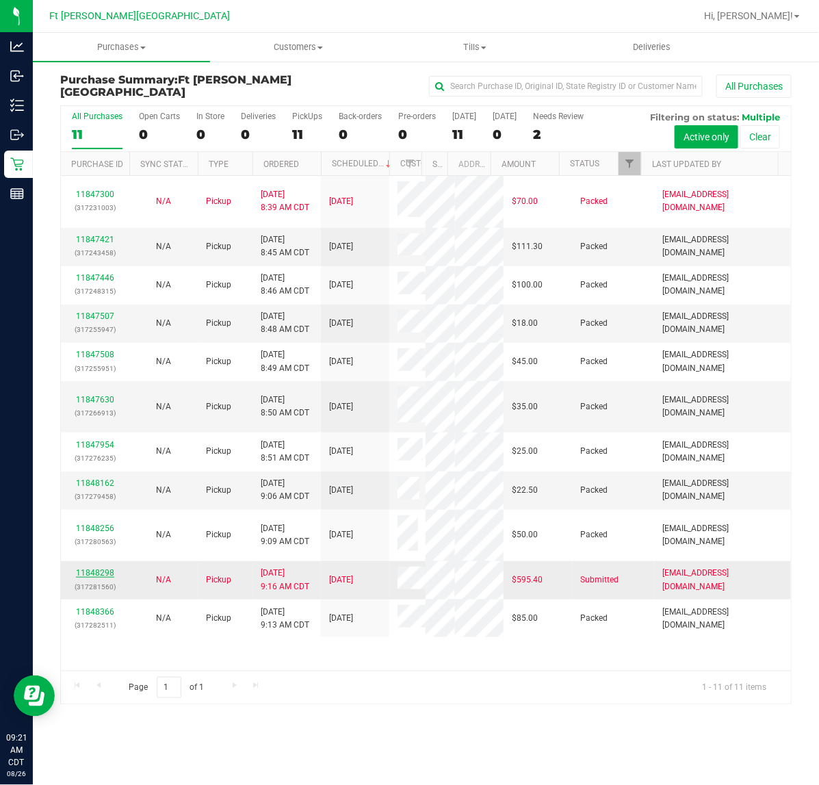
click at [106, 573] on link "11848298" at bounding box center [95, 573] width 38 height 10
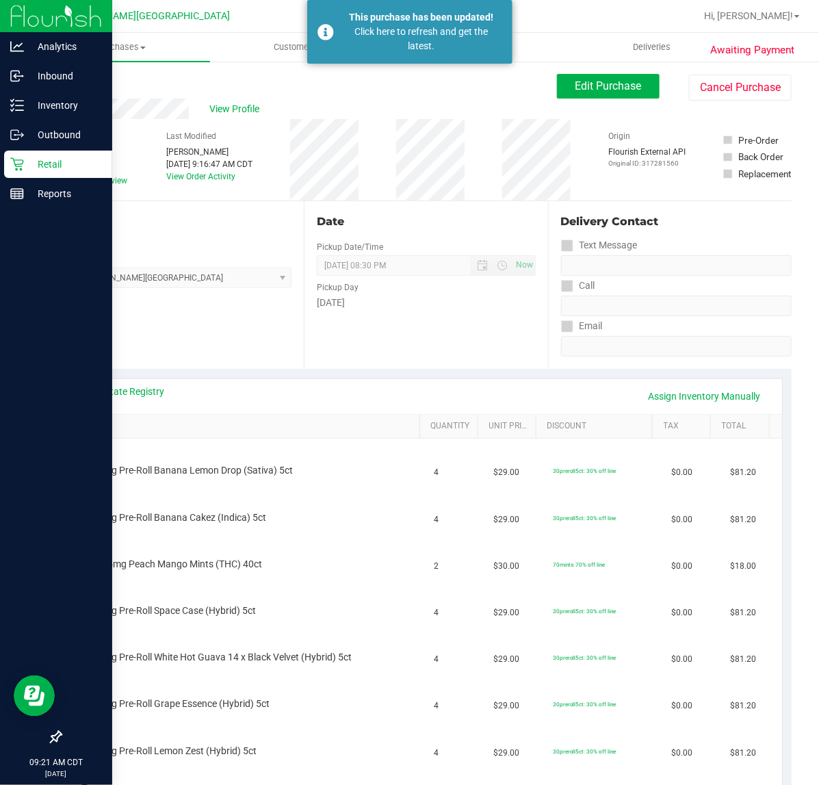
click at [24, 157] on p "Retail" at bounding box center [65, 164] width 82 height 16
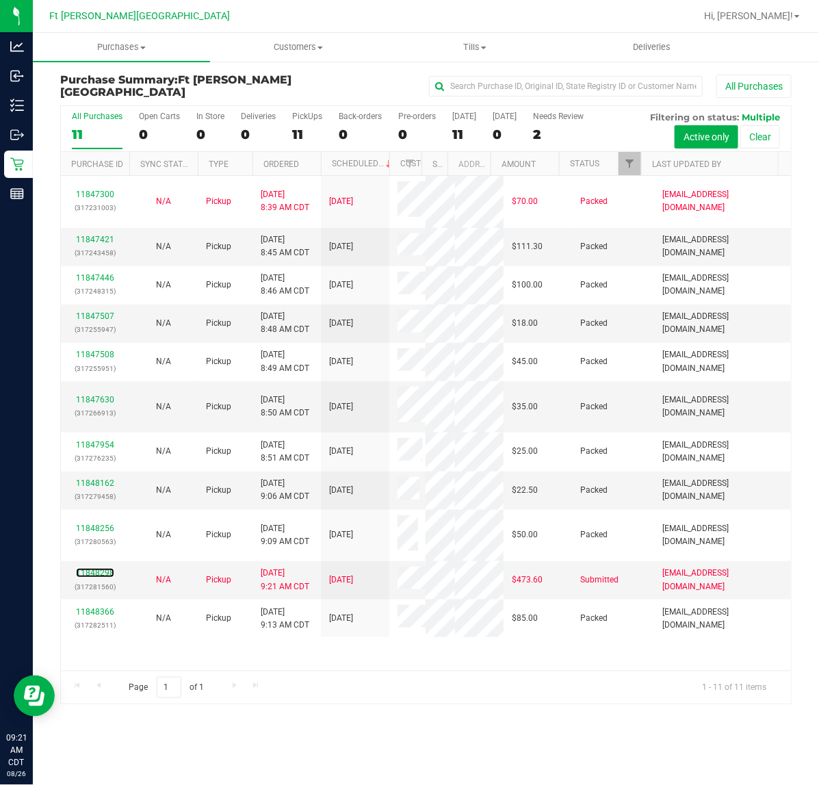
click at [109, 572] on link "11848298" at bounding box center [95, 573] width 38 height 10
